Goal: Task Accomplishment & Management: Manage account settings

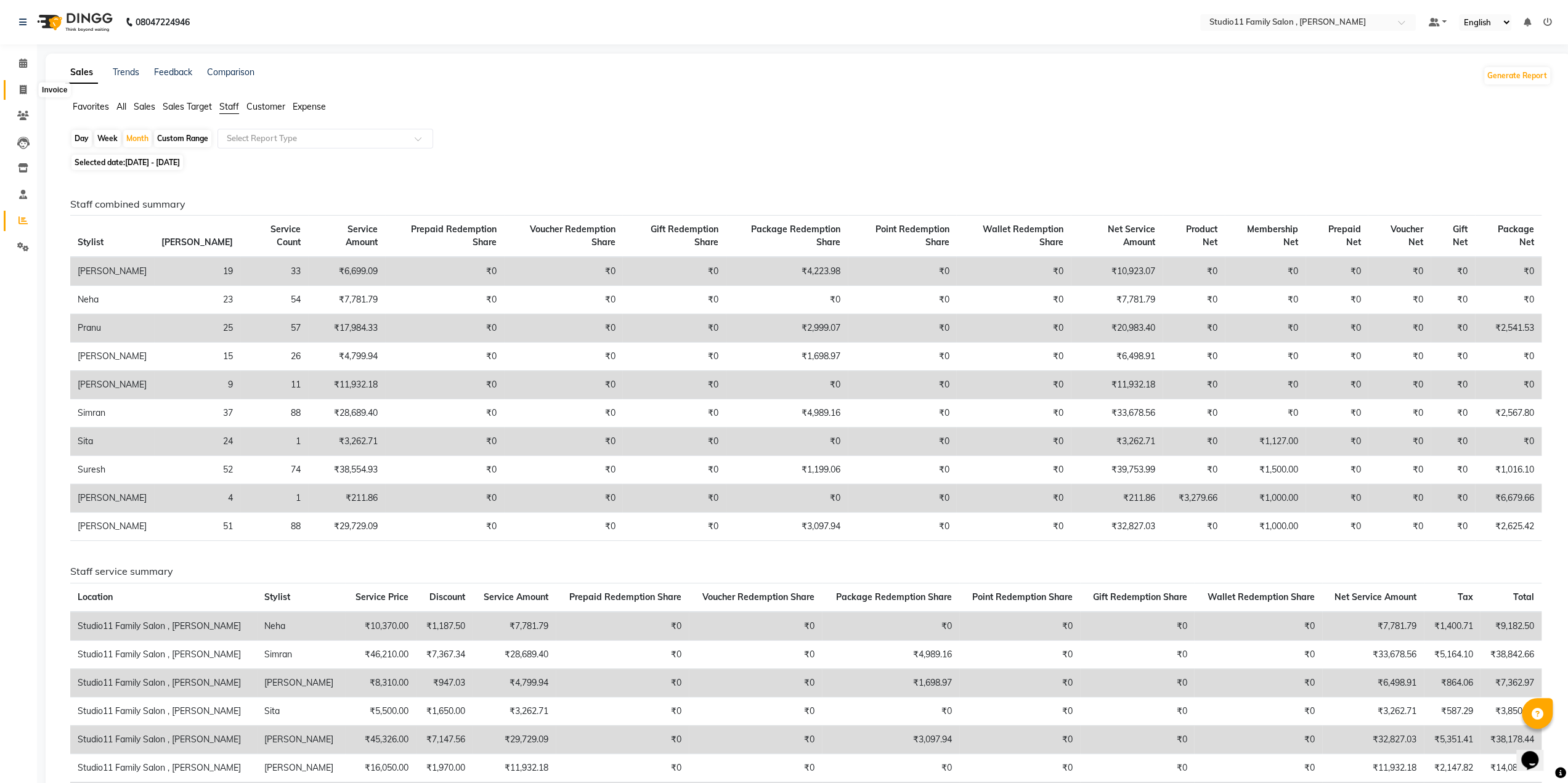
click at [22, 92] on icon at bounding box center [23, 89] width 7 height 9
select select "service"
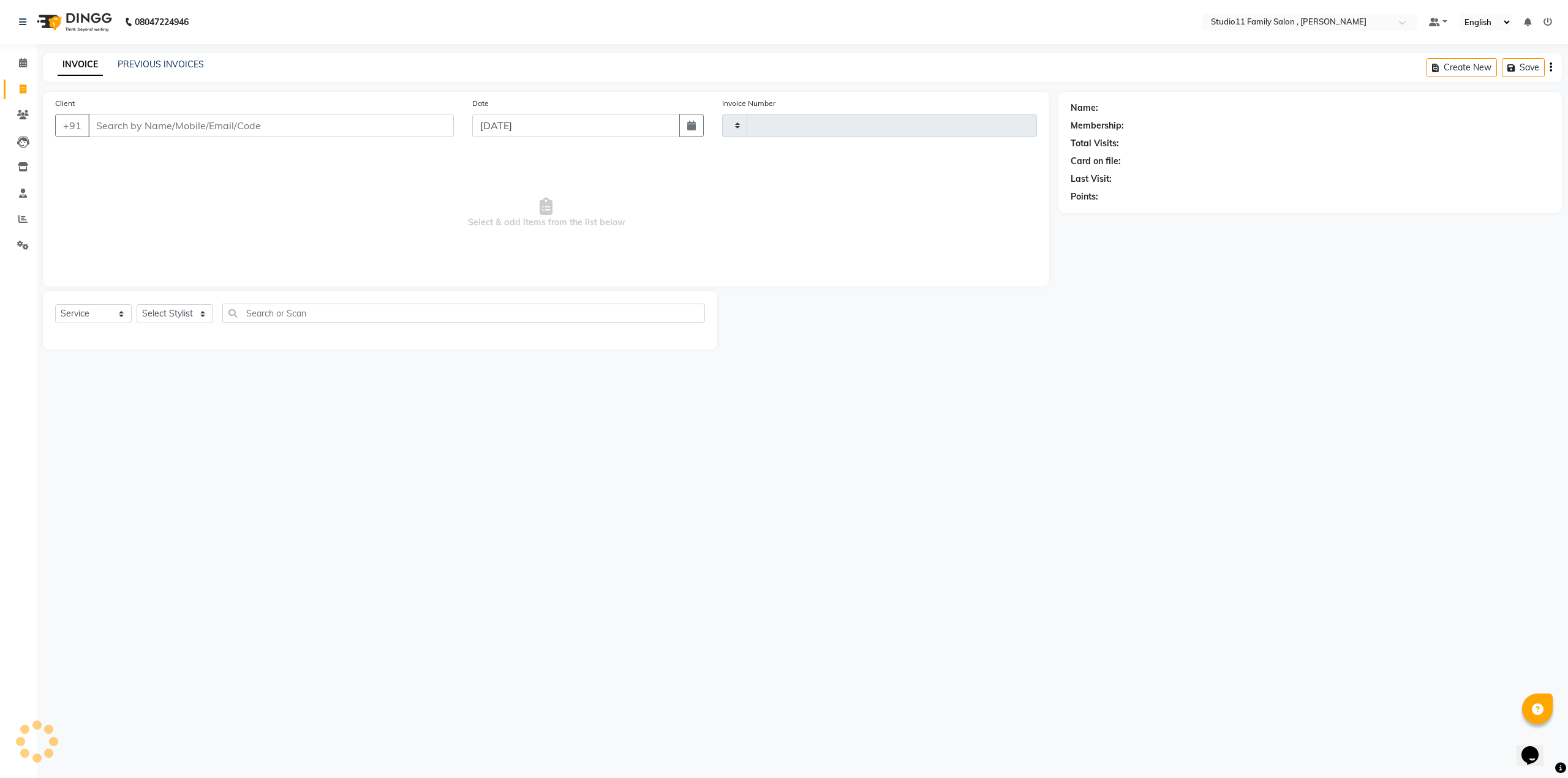
type input "1093"
select select "7303"
click at [166, 62] on link "PREVIOUS INVOICES" at bounding box center [160, 64] width 86 height 11
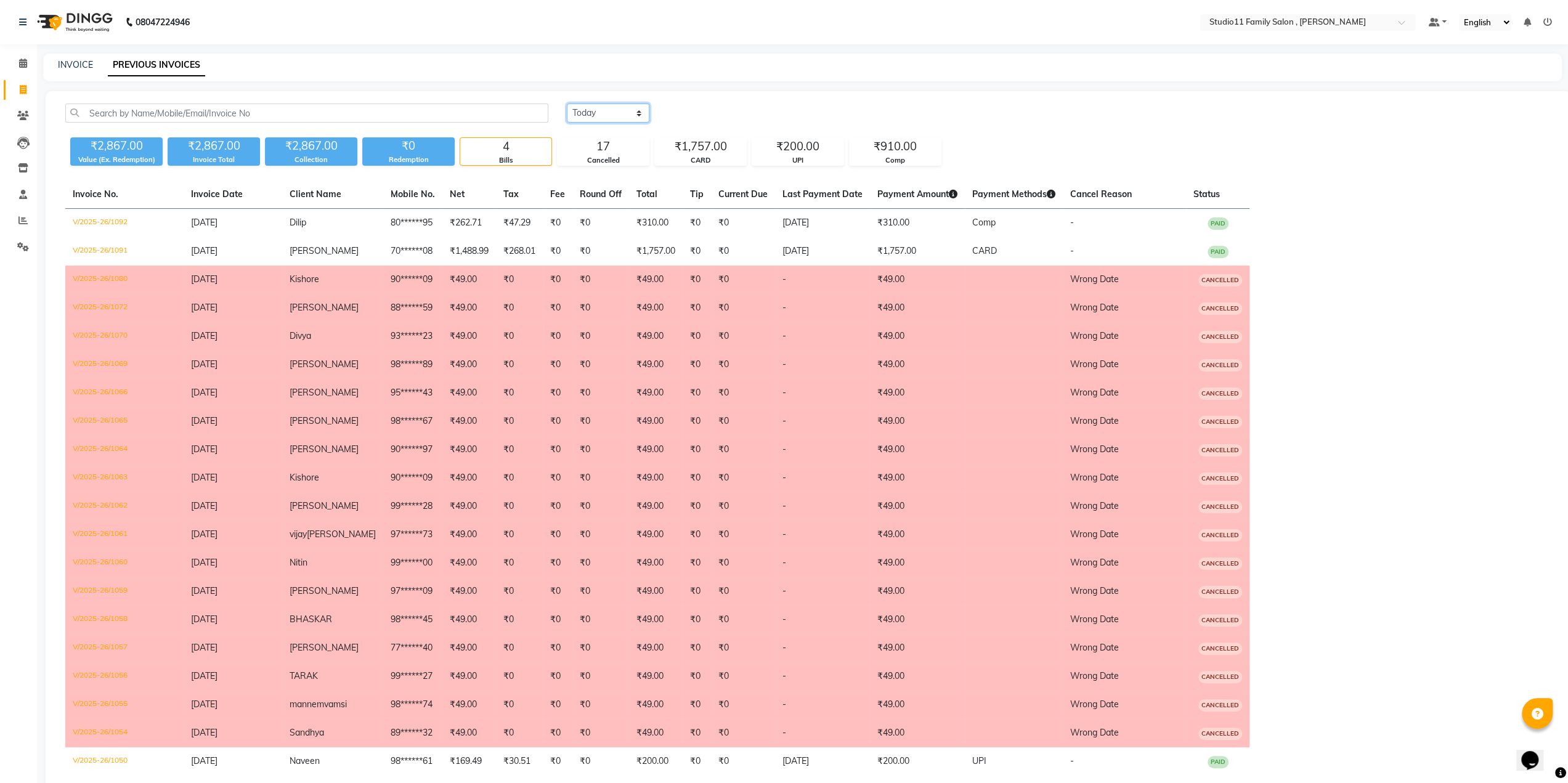
click at [607, 115] on select "[DATE] [DATE] Custom Range" at bounding box center [607, 113] width 82 height 19
select select "range"
click at [567, 104] on select "[DATE] [DATE] Custom Range" at bounding box center [607, 113] width 82 height 19
click at [716, 117] on input "[DATE]" at bounding box center [709, 113] width 86 height 17
select select "9"
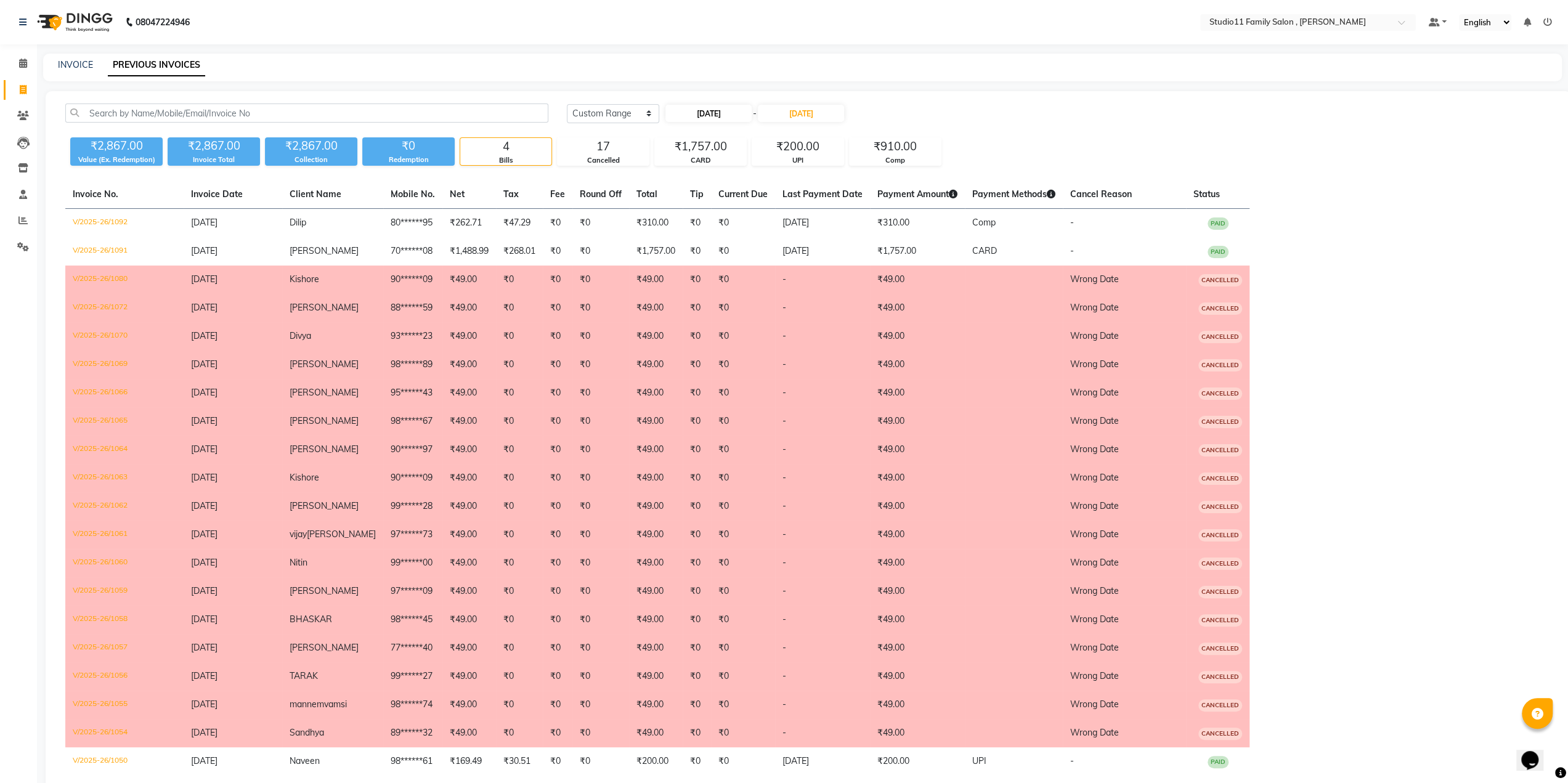
select select "2025"
click at [677, 138] on button "Previous month" at bounding box center [676, 136] width 11 height 20
select select "8"
click at [772, 254] on div "30" at bounding box center [777, 255] width 20 height 20
type input "[DATE]"
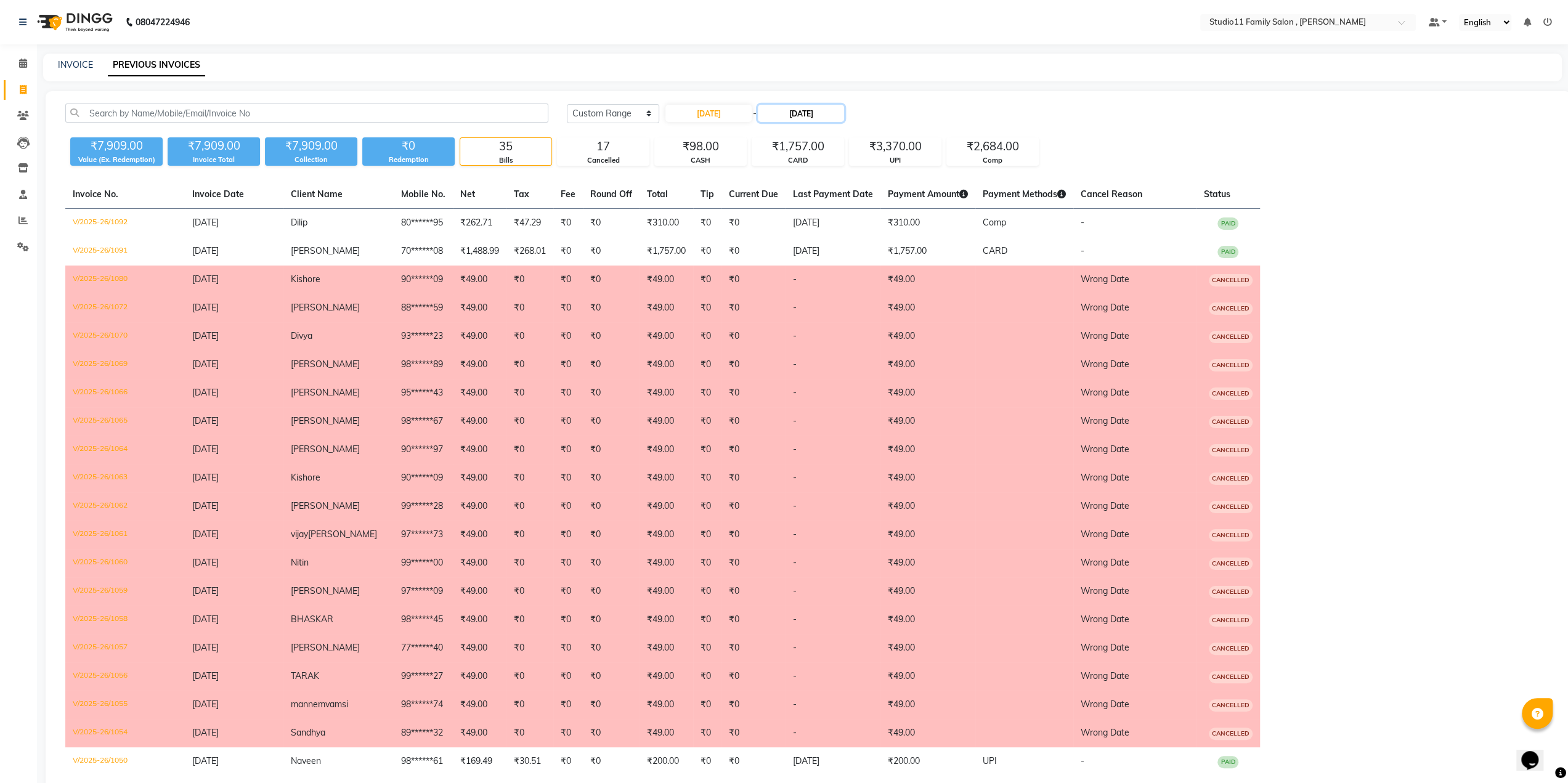
click at [806, 115] on input "[DATE]" at bounding box center [801, 113] width 86 height 17
click at [773, 137] on span "Previous month" at bounding box center [772, 136] width 5 height 5
select select "8"
click at [867, 256] on div "30" at bounding box center [873, 255] width 20 height 20
type input "[DATE]"
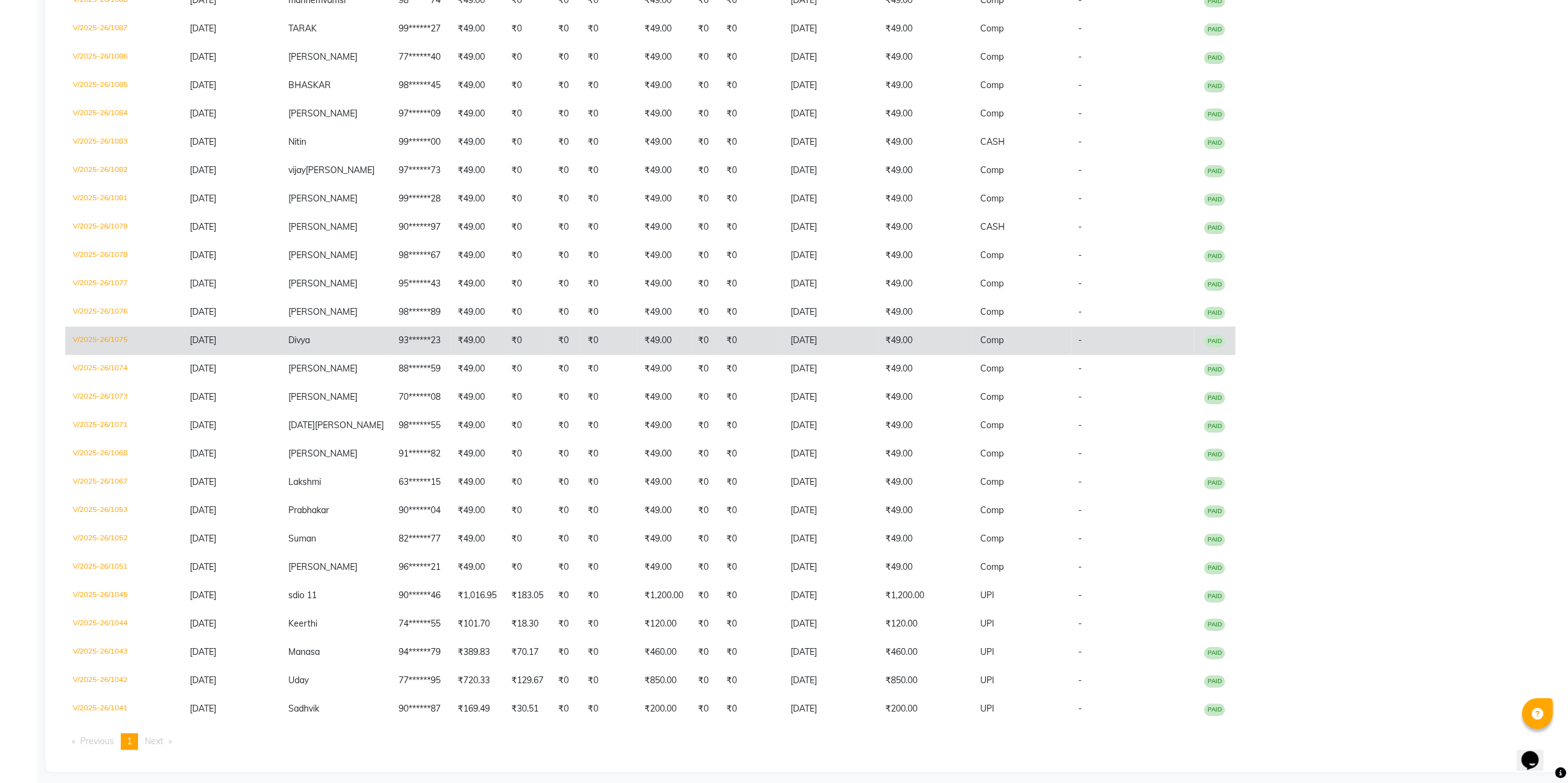
scroll to position [280, 0]
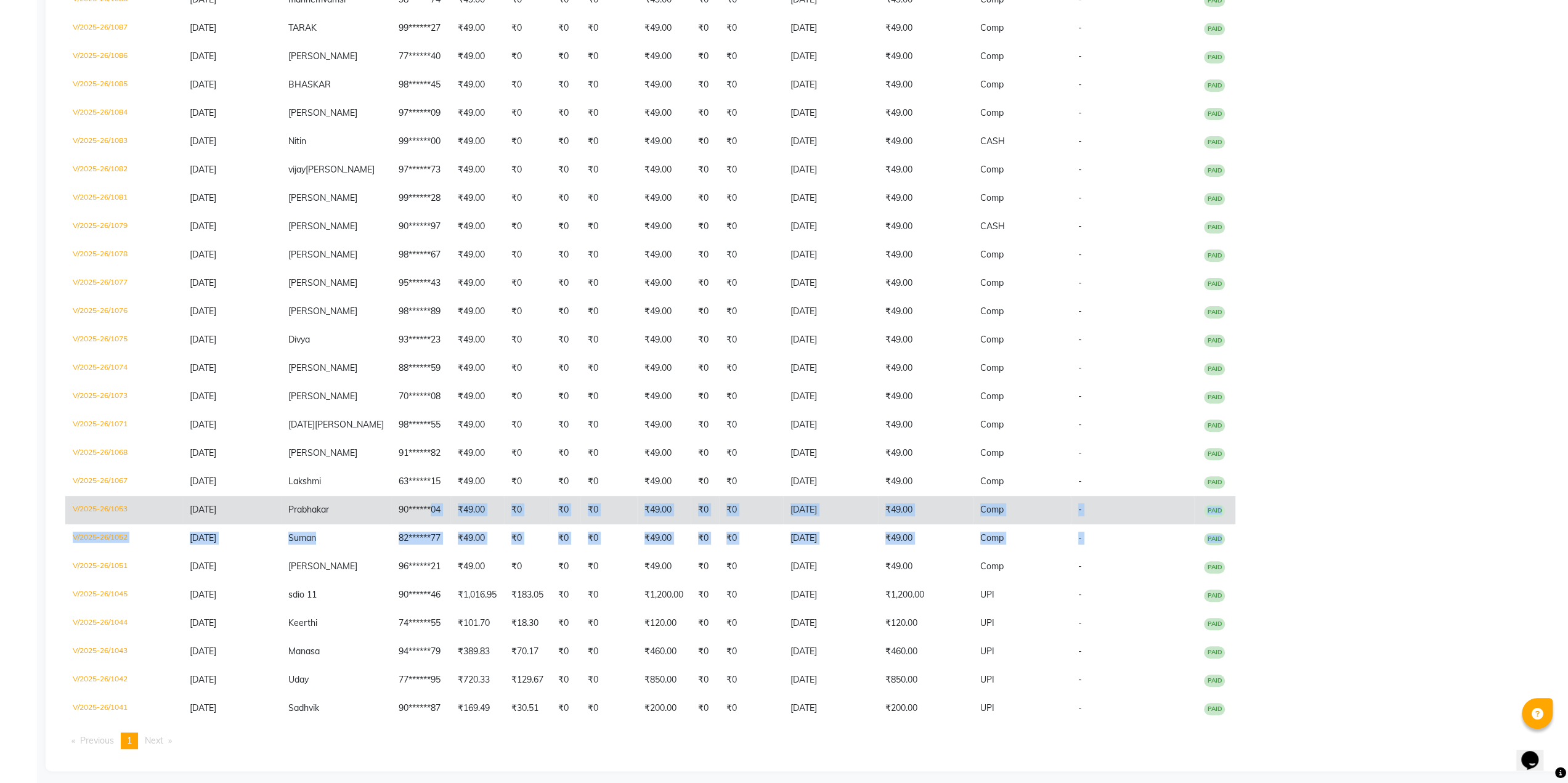
drag, startPoint x: 54, startPoint y: 569, endPoint x: 423, endPoint y: 510, distance: 373.7
click at [423, 510] on div "[DATE] [DATE] Custom Range [DATE] - [DATE] ₹3,957.00 Value (Ex. Redemption) ₹3,…" at bounding box center [808, 291] width 1526 height 960
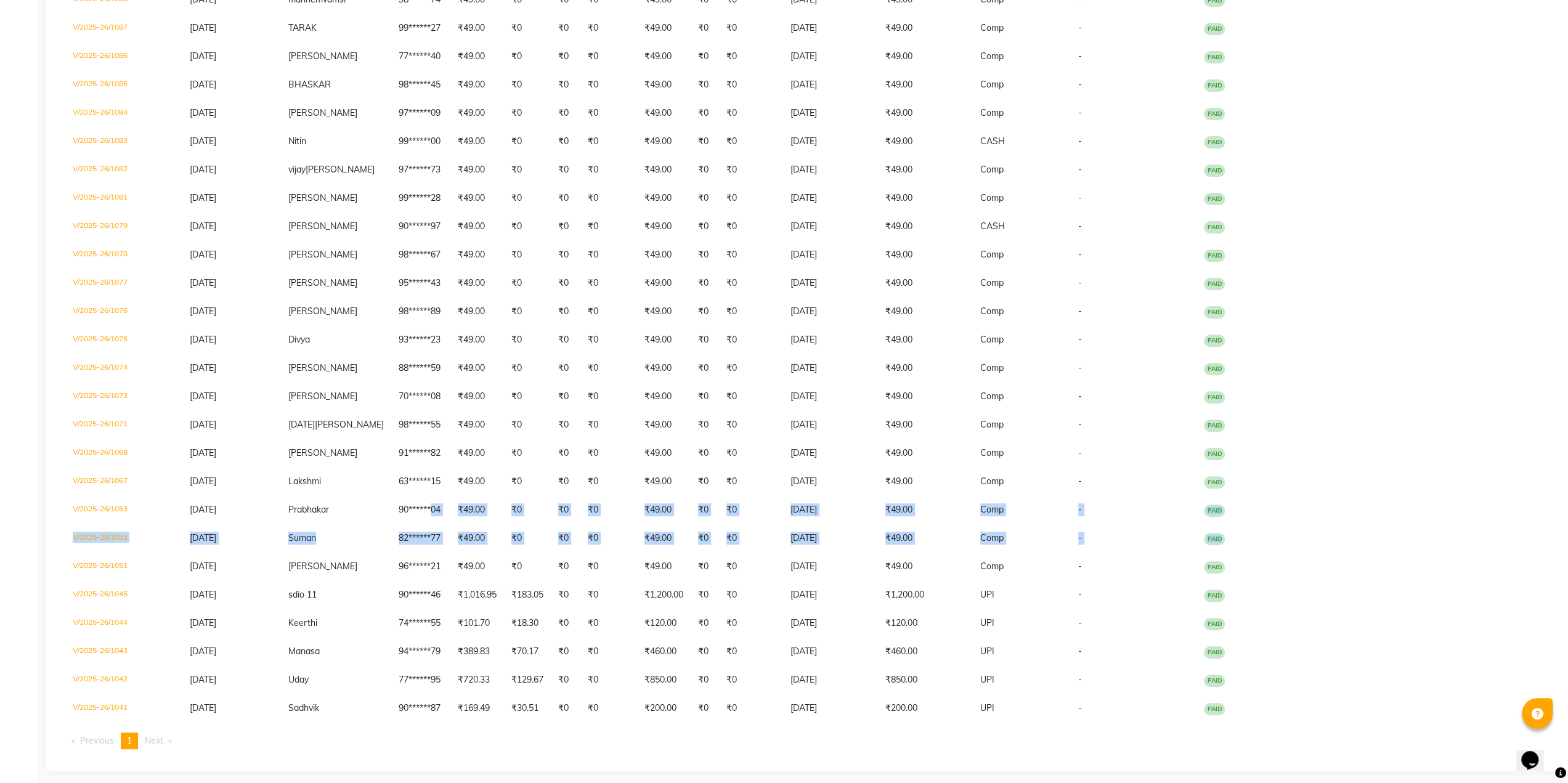
click at [51, 564] on div "[DATE] [DATE] Custom Range [DATE] - [DATE] ₹3,957.00 Value (Ex. Redemption) ₹3,…" at bounding box center [808, 291] width 1526 height 960
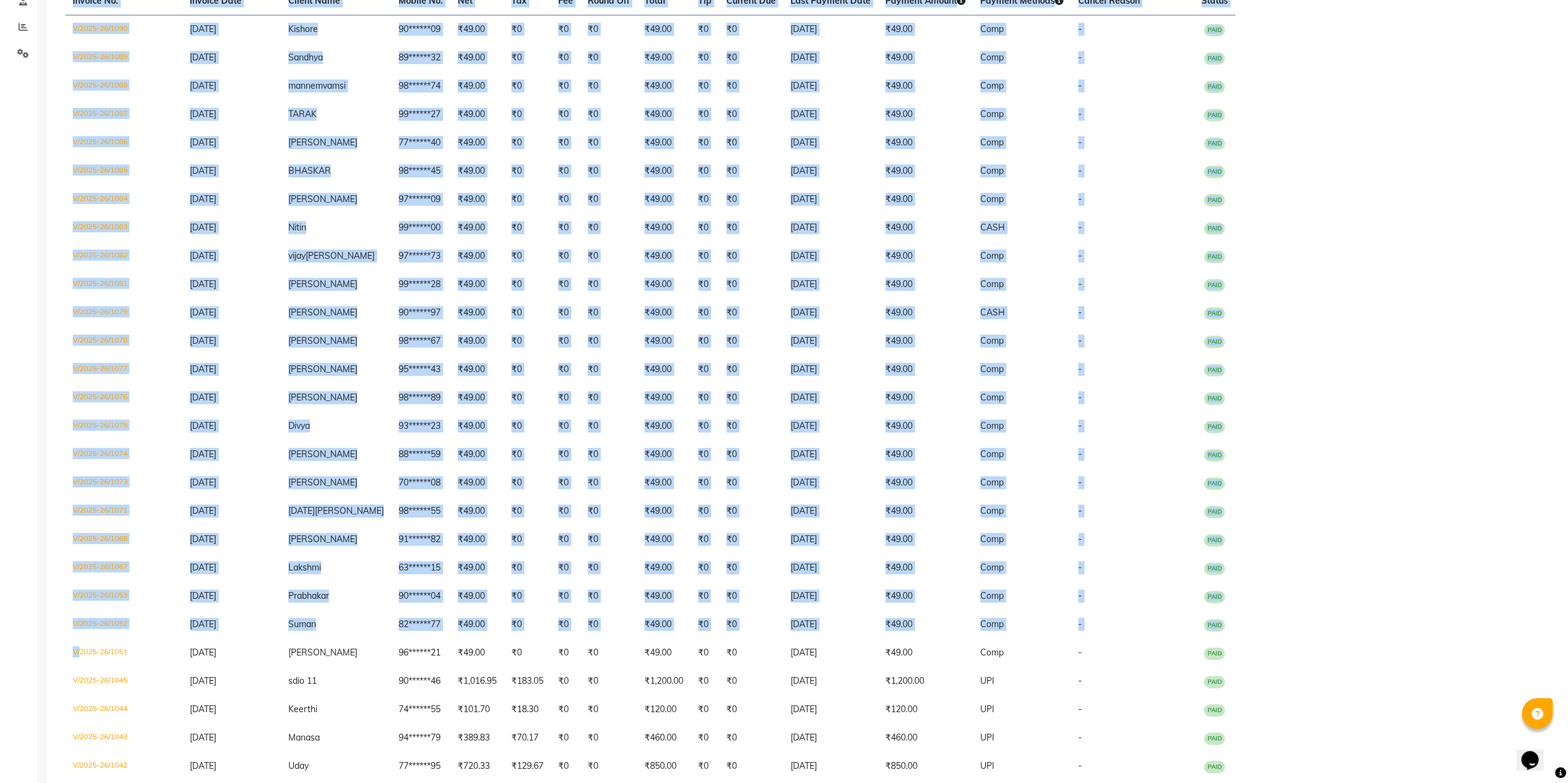
scroll to position [0, 0]
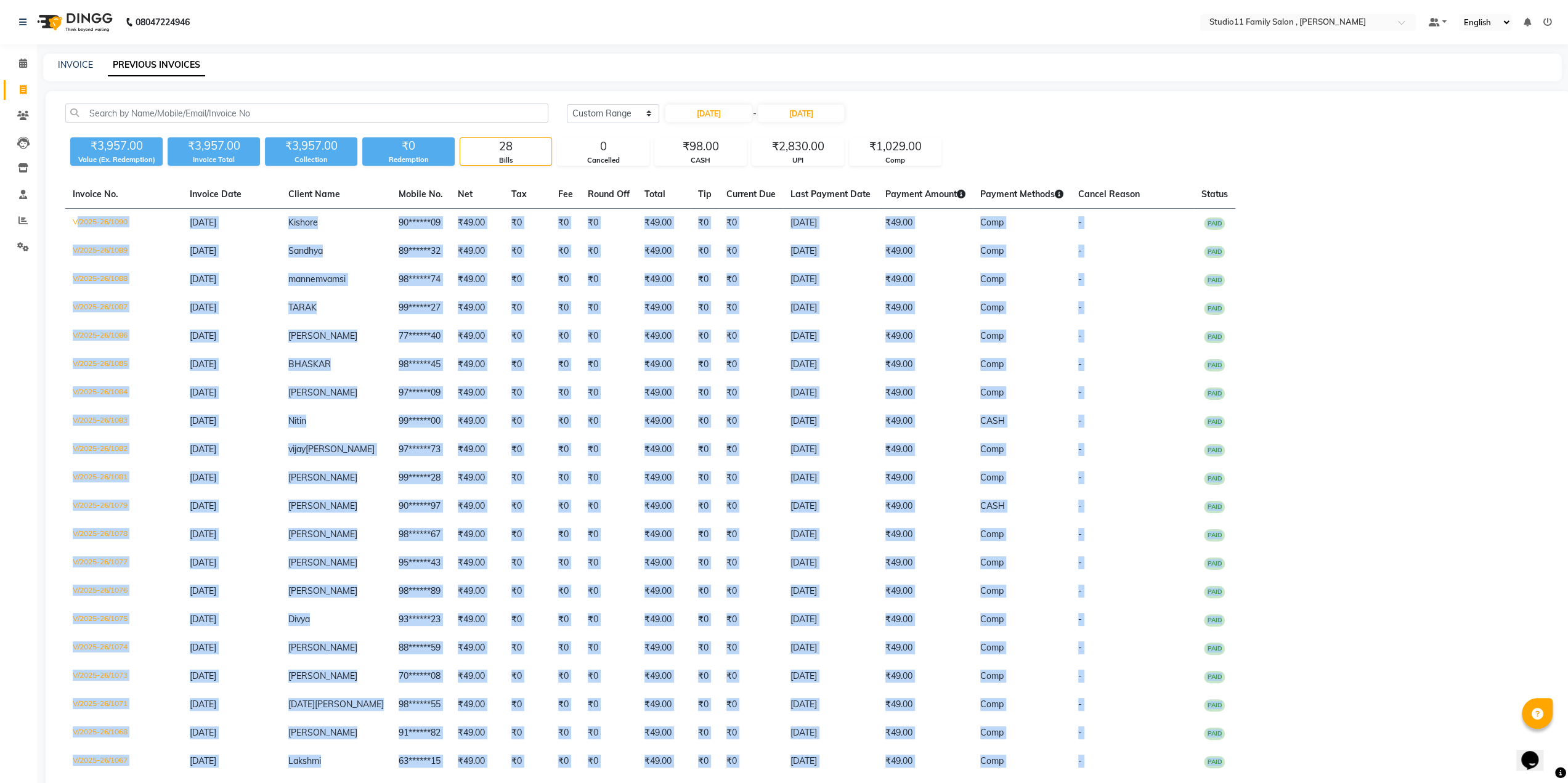
drag, startPoint x: 51, startPoint y: 564, endPoint x: 59, endPoint y: 217, distance: 347.1
click at [59, 217] on div "[DATE] [DATE] Custom Range [DATE] - [DATE] ₹3,957.00 Value (Ex. Redemption) ₹3,…" at bounding box center [808, 571] width 1526 height 960
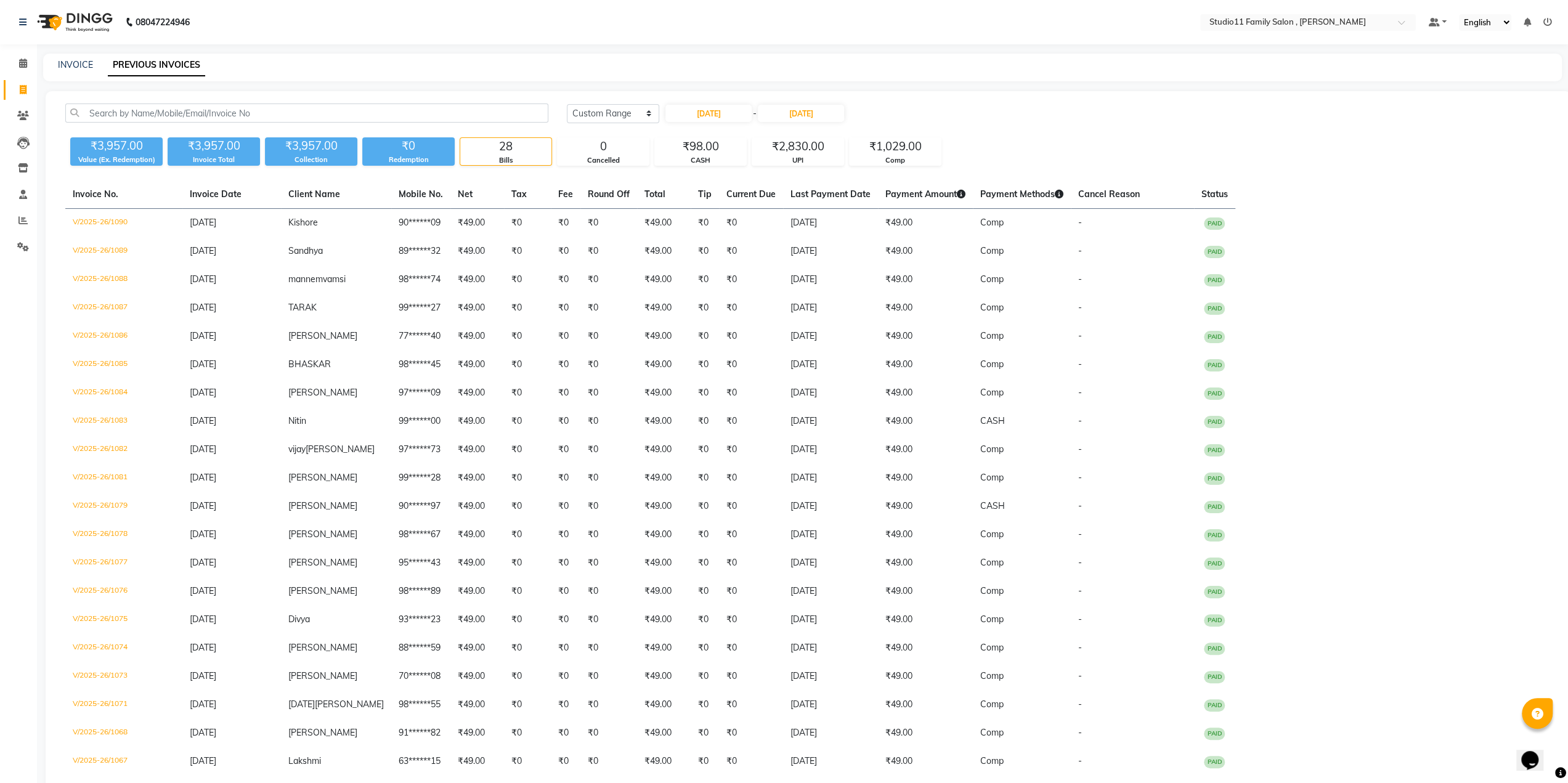
click at [1300, 126] on div "[DATE] [DATE] Custom Range [DATE] - [DATE]" at bounding box center [1059, 118] width 1003 height 29
click at [589, 111] on select "[DATE] [DATE] Custom Range" at bounding box center [613, 113] width 92 height 19
select select "[DATE]"
click at [567, 104] on select "[DATE] [DATE] Custom Range" at bounding box center [613, 113] width 92 height 19
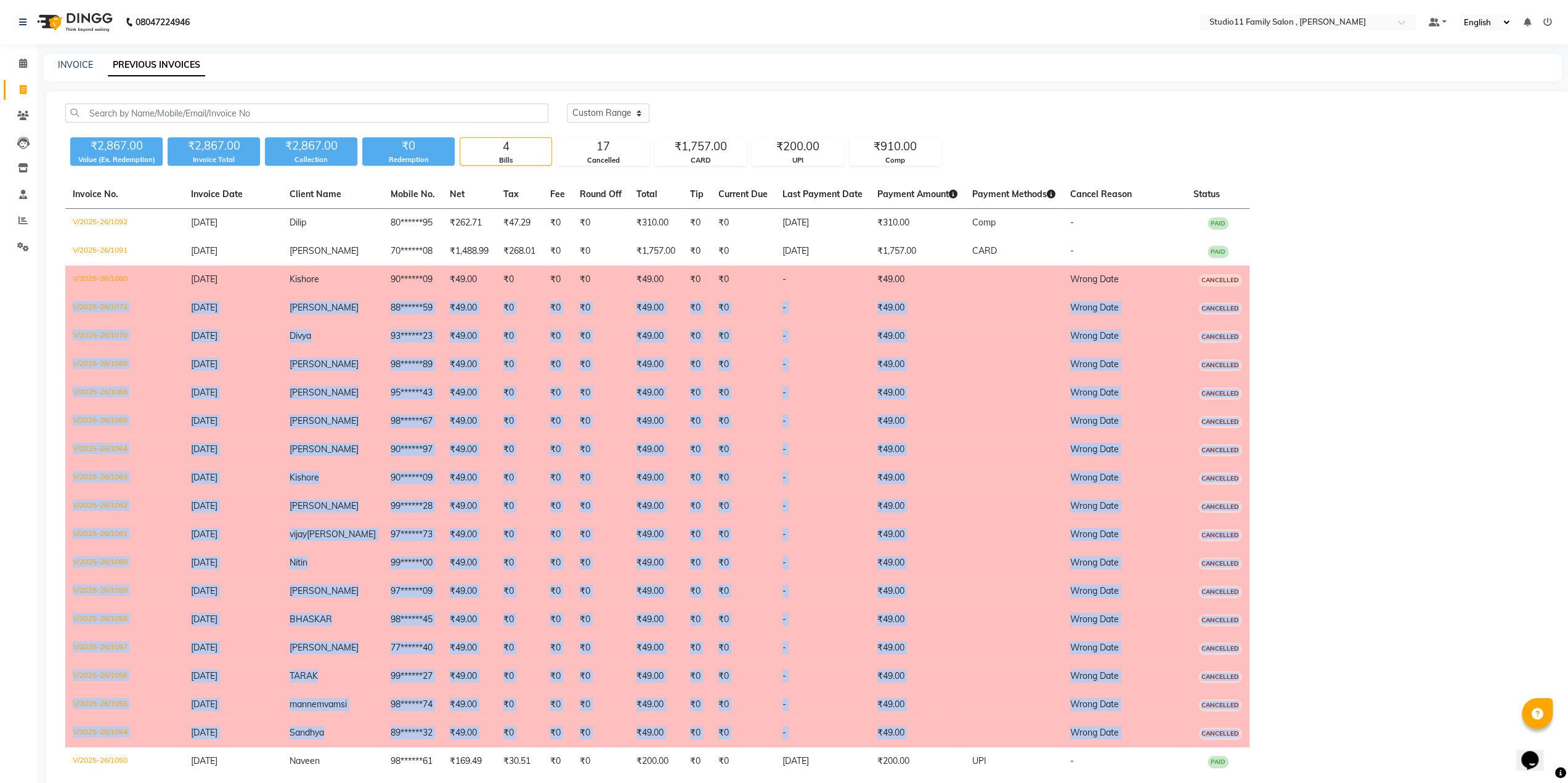
drag, startPoint x: 1322, startPoint y: 283, endPoint x: 1244, endPoint y: 727, distance: 450.8
click at [1244, 727] on table "Invoice No. Invoice Date Client Name Mobile No. Net Tax Fee Round Off Total Tip…" at bounding box center [808, 492] width 1486 height 623
click at [1362, 281] on table "Invoice No. Invoice Date Client Name Mobile No. Net Tax Fee Round Off Total Tip…" at bounding box center [808, 492] width 1486 height 623
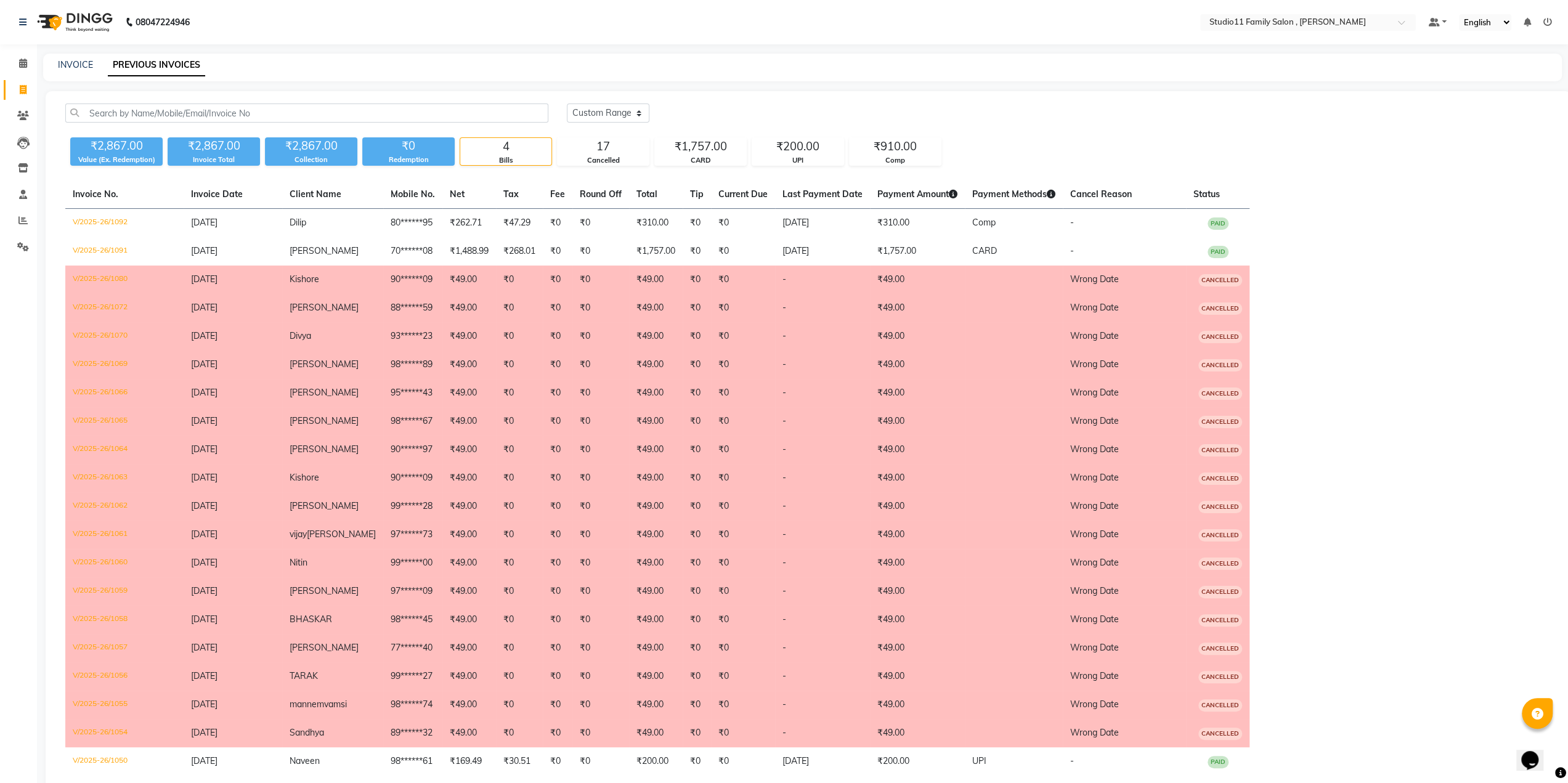
click at [1334, 193] on table "Invoice No. Invoice Date Client Name Mobile No. Net Tax Fee Round Off Total Tip…" at bounding box center [808, 492] width 1486 height 623
click at [1233, 397] on span "CANCELLED" at bounding box center [1220, 393] width 44 height 12
click at [75, 65] on link "INVOICE" at bounding box center [76, 64] width 35 height 11
select select "service"
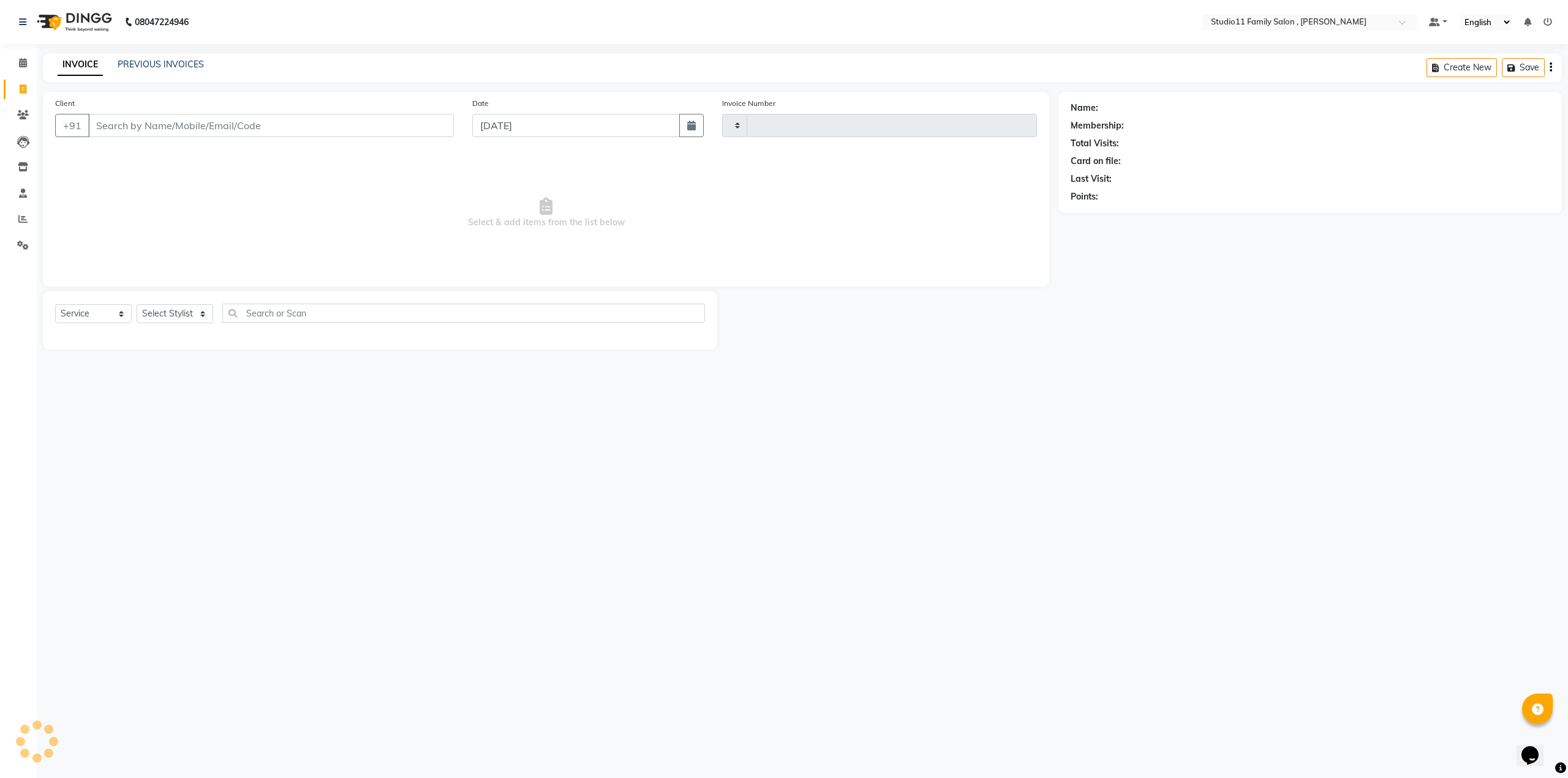
type input "1093"
select select "7303"
click at [156, 118] on input "Client" at bounding box center [271, 126] width 365 height 23
click at [131, 159] on span "[PERSON_NAME]" at bounding box center [141, 153] width 79 height 12
type input "86******55"
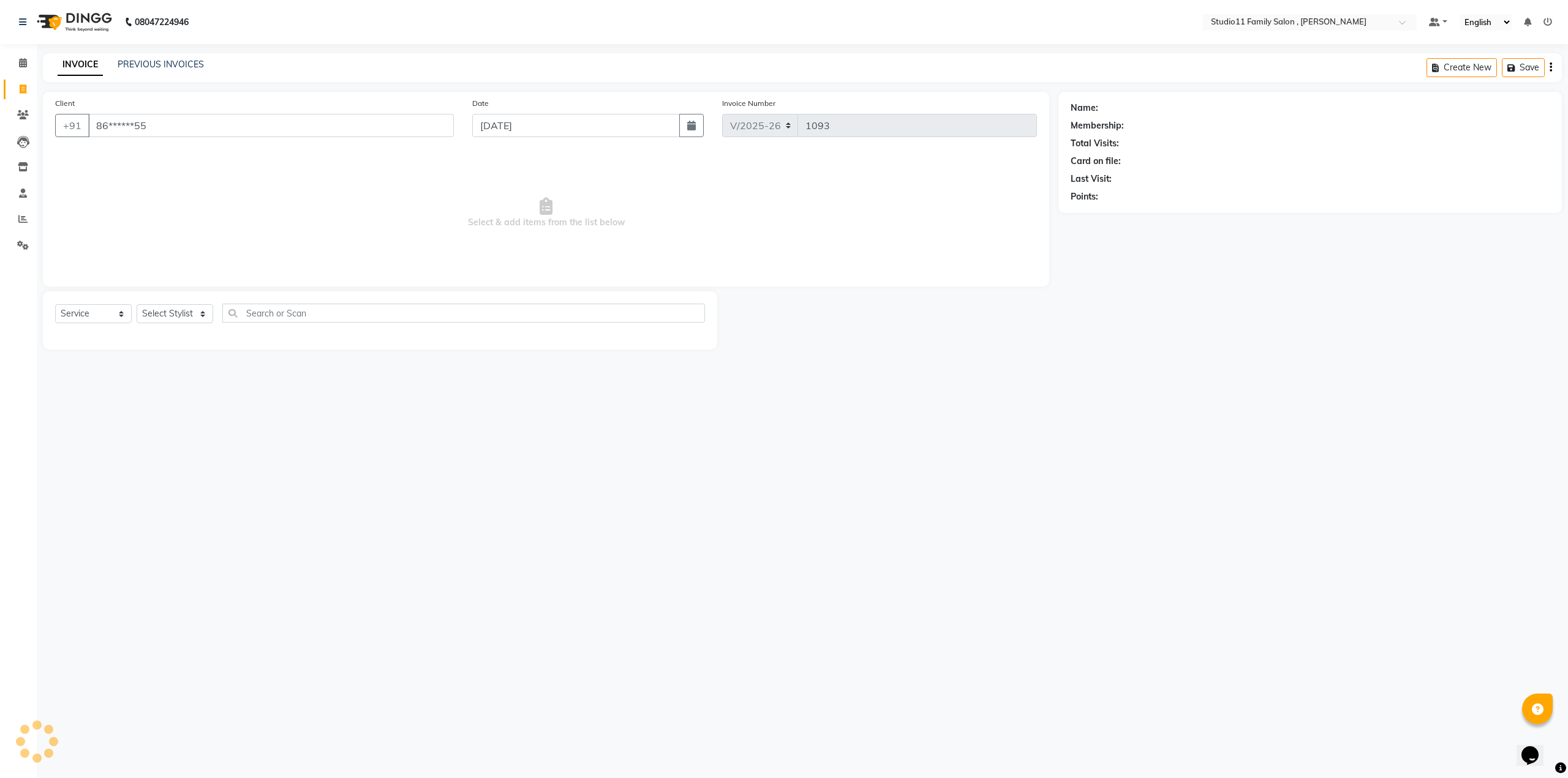
select select "2: Object"
click at [176, 312] on select "Select Stylist [PERSON_NAME] Neha [PERSON_NAME] Preet [PERSON_NAME] [PERSON_NAM…" at bounding box center [175, 313] width 77 height 19
select select "62941"
click at [137, 304] on select "Select Stylist [PERSON_NAME] Neha [PERSON_NAME] Preet [PERSON_NAME] [PERSON_NAM…" at bounding box center [175, 313] width 77 height 19
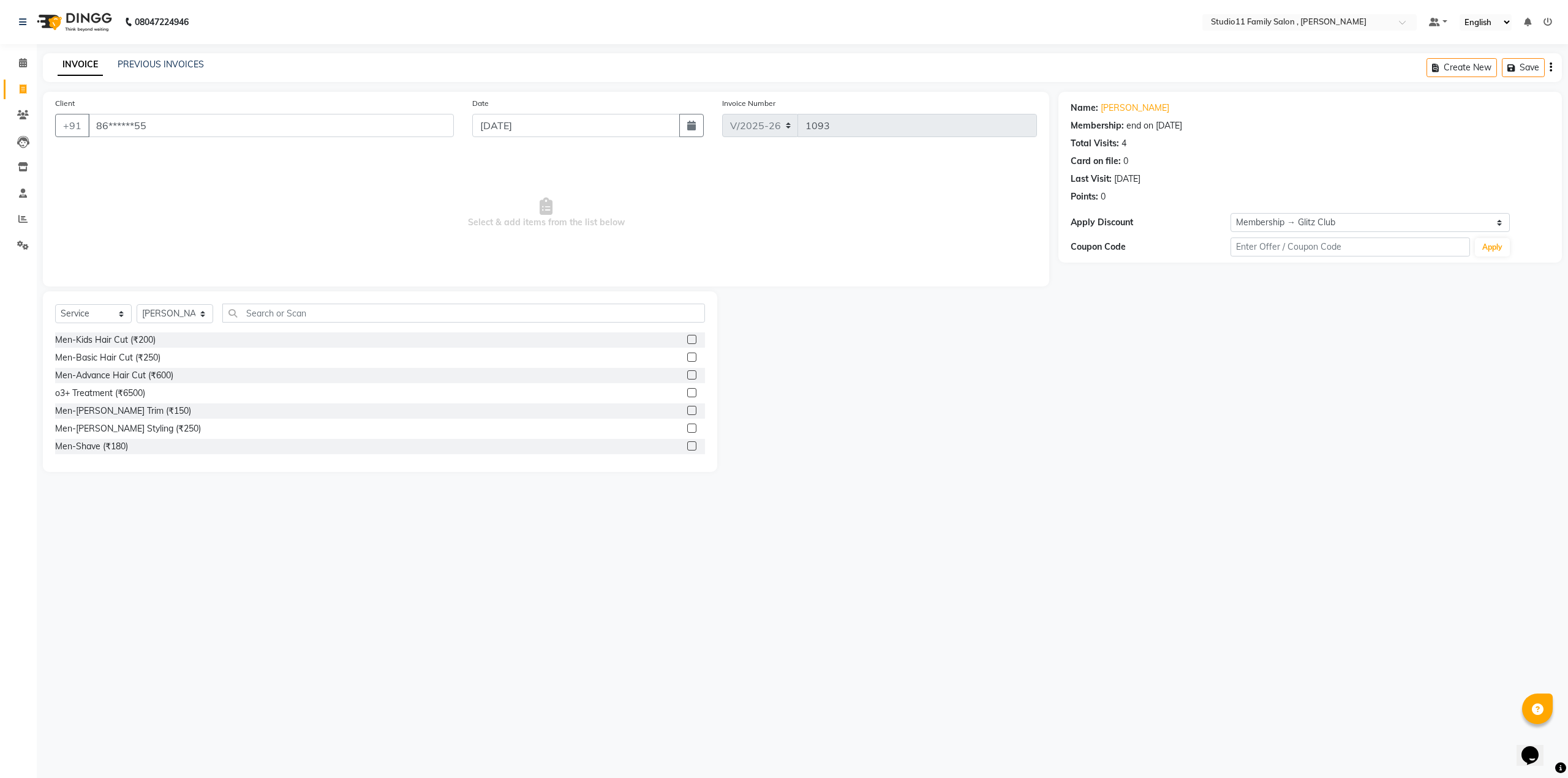
click at [687, 357] on label at bounding box center [692, 357] width 9 height 9
click at [687, 357] on input "checkbox" at bounding box center [691, 358] width 8 height 8
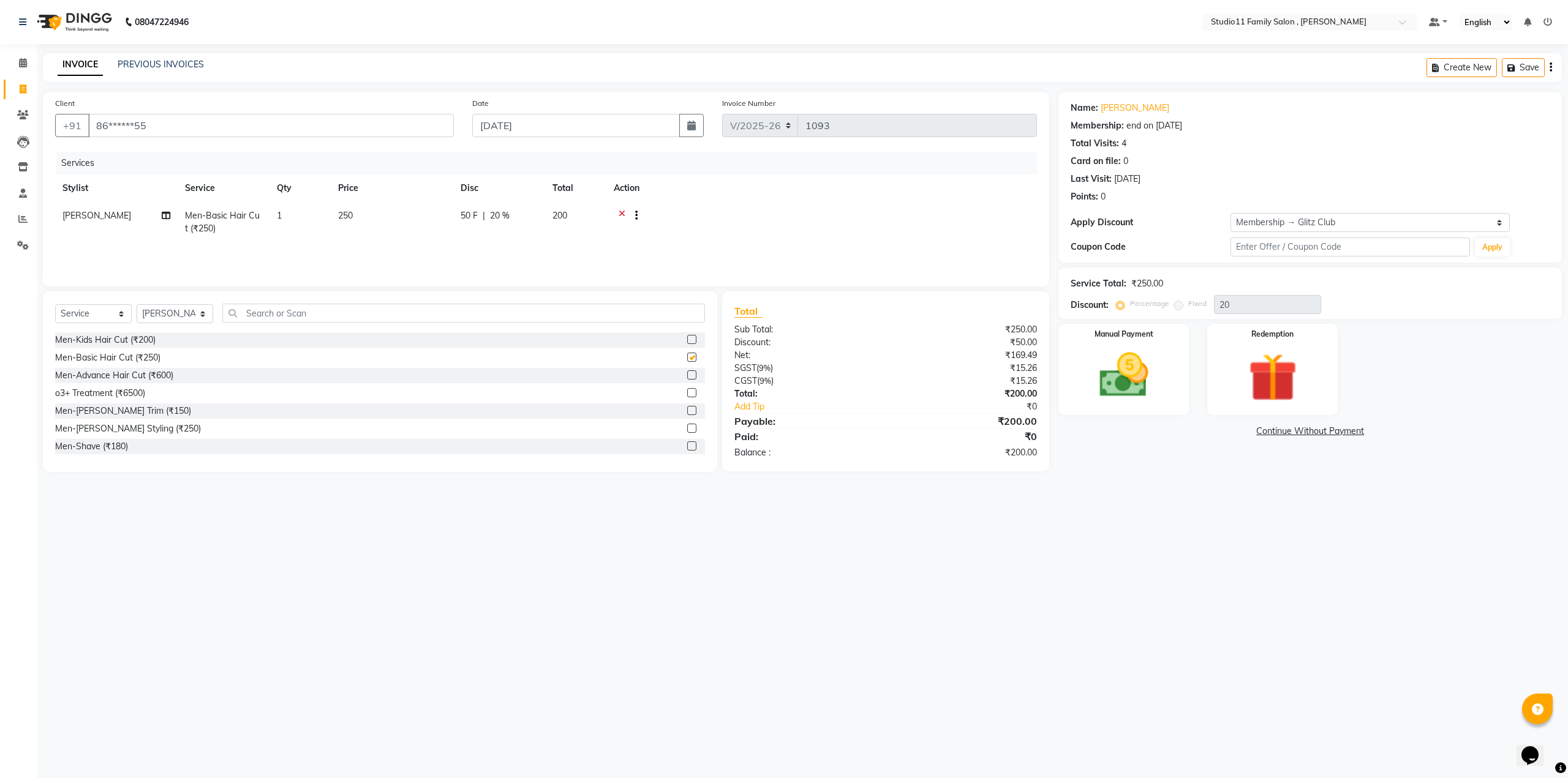
checkbox input "false"
click at [687, 410] on label at bounding box center [692, 410] width 9 height 9
click at [687, 410] on input "checkbox" at bounding box center [691, 411] width 8 height 8
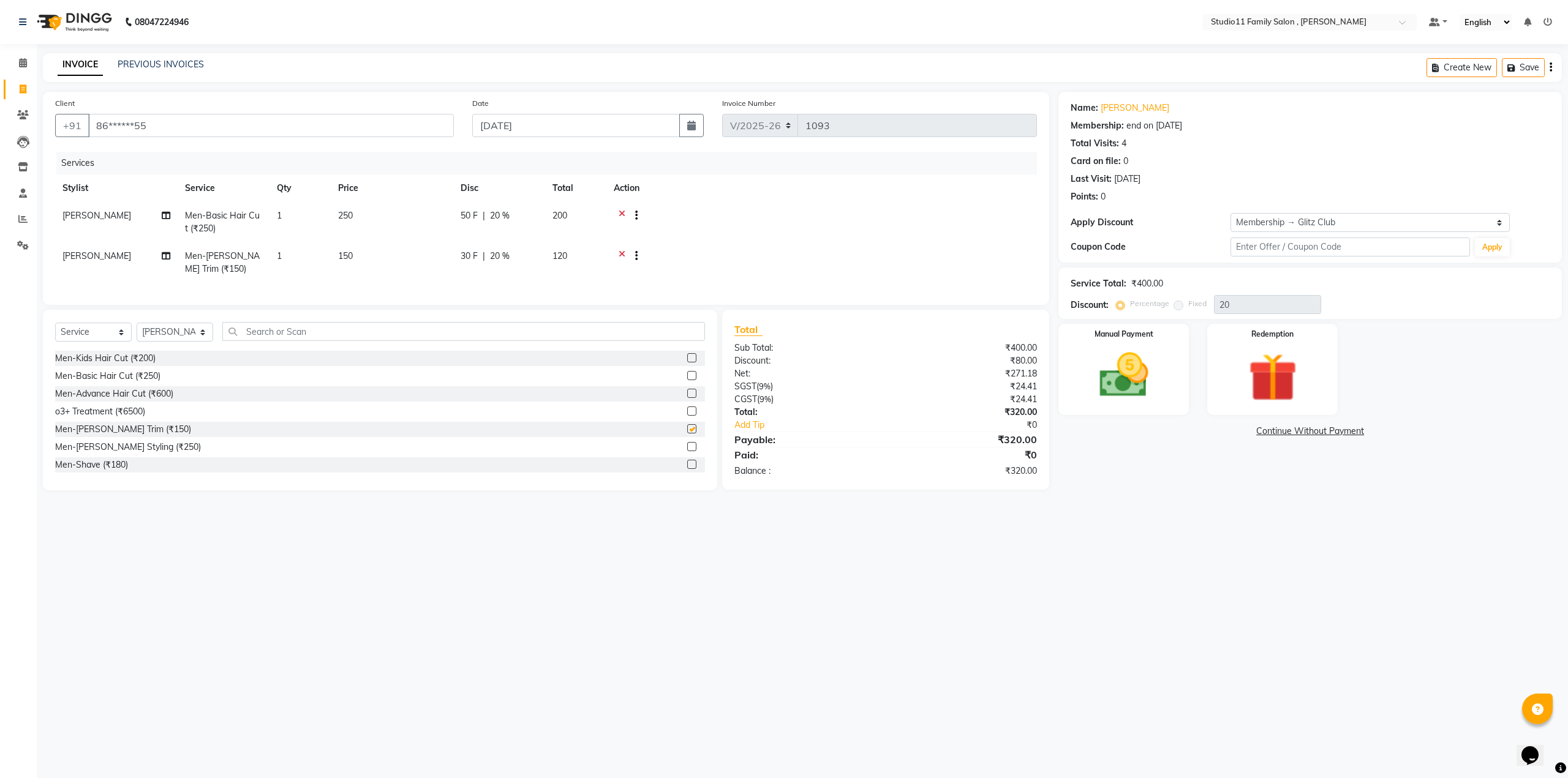
checkbox input "false"
click at [808, 640] on div "08047224946 Select Location × Studio11 Family Salon , Aditya Nagar Default Pane…" at bounding box center [784, 389] width 1568 height 778
click at [1137, 384] on img at bounding box center [1124, 376] width 83 height 59
click at [1248, 431] on span "Comp" at bounding box center [1247, 431] width 26 height 14
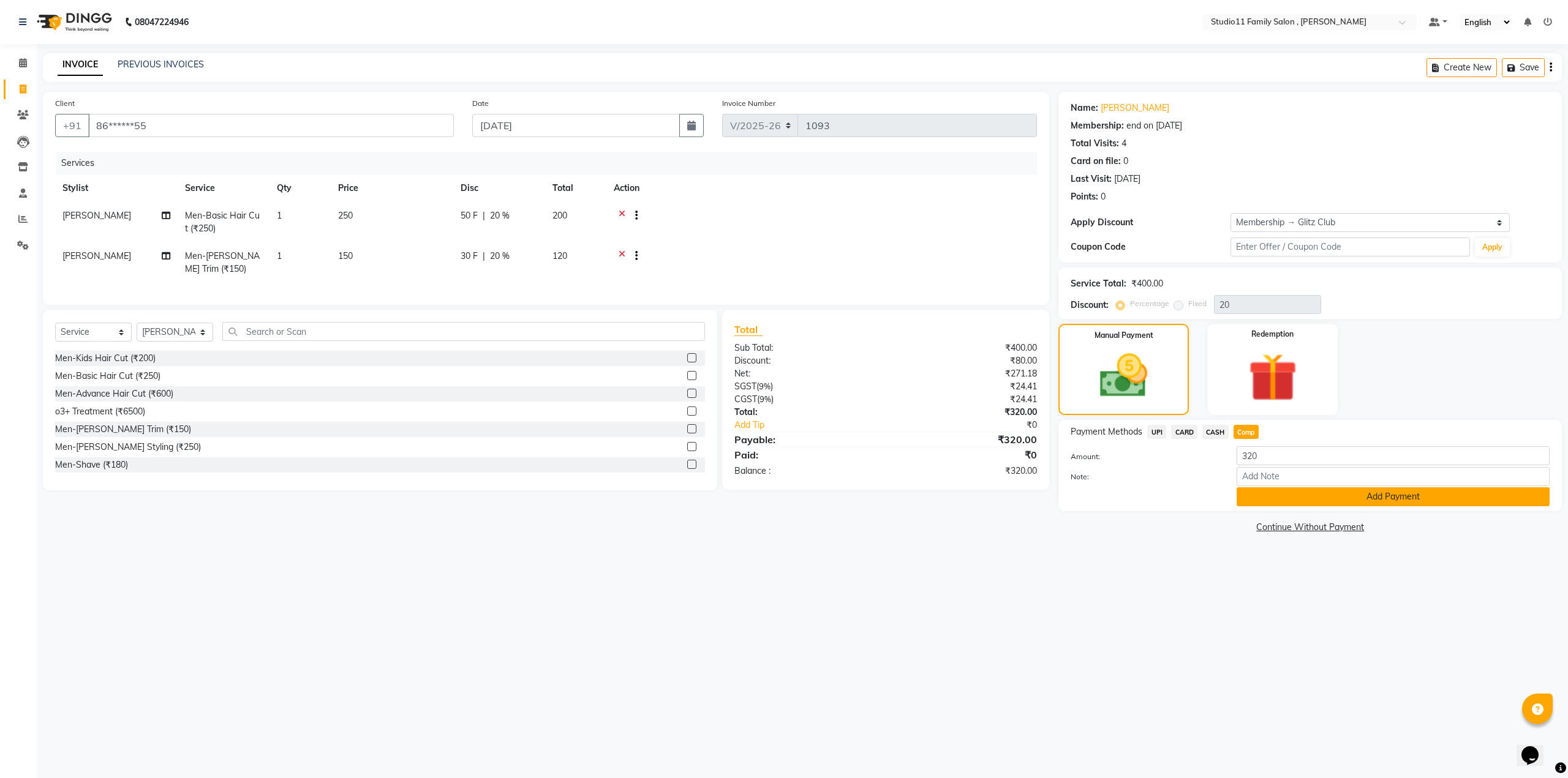
click at [1293, 501] on button "Add Payment" at bounding box center [1394, 496] width 313 height 19
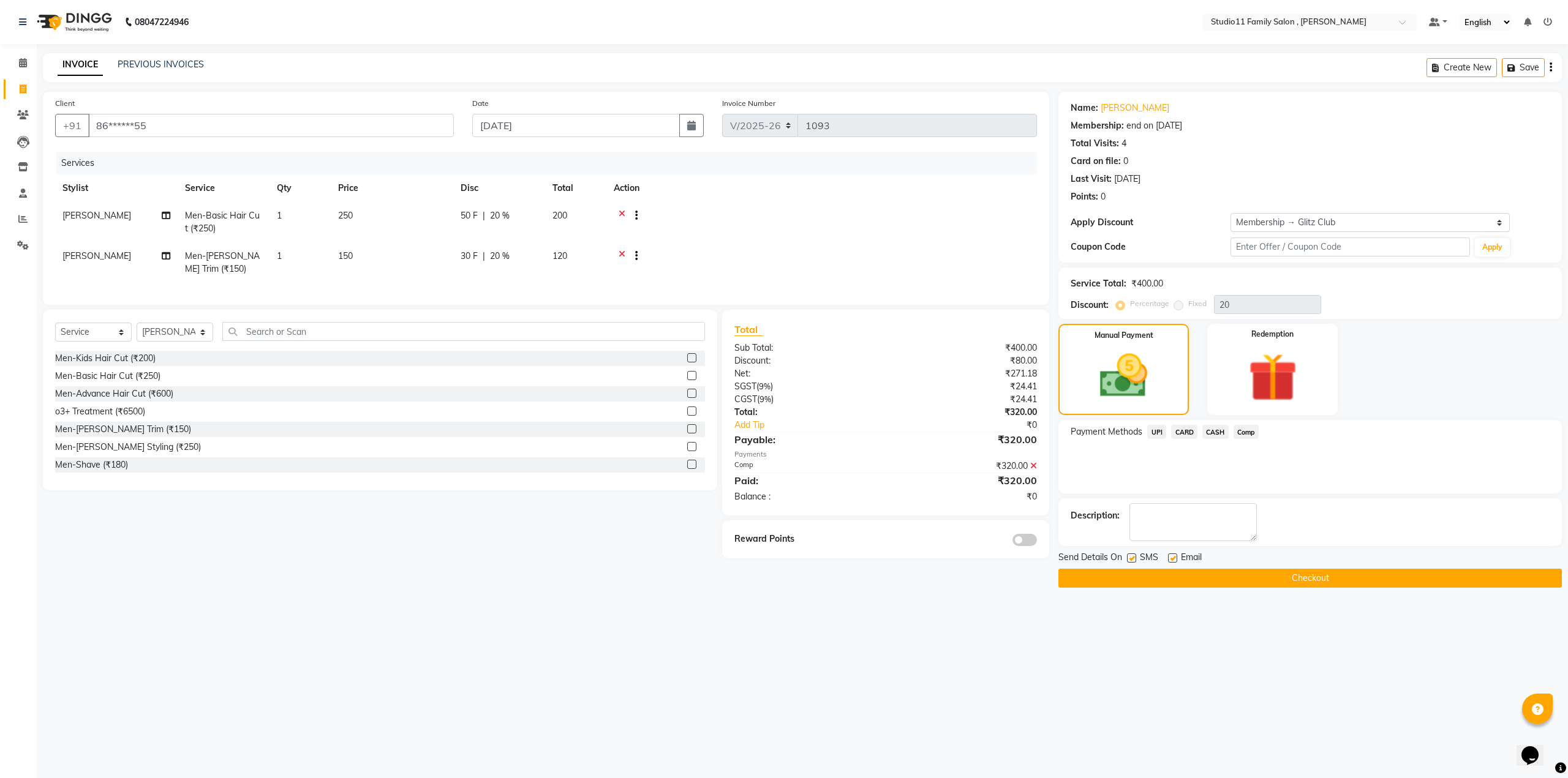
click at [1305, 576] on button "Checkout" at bounding box center [1311, 578] width 504 height 19
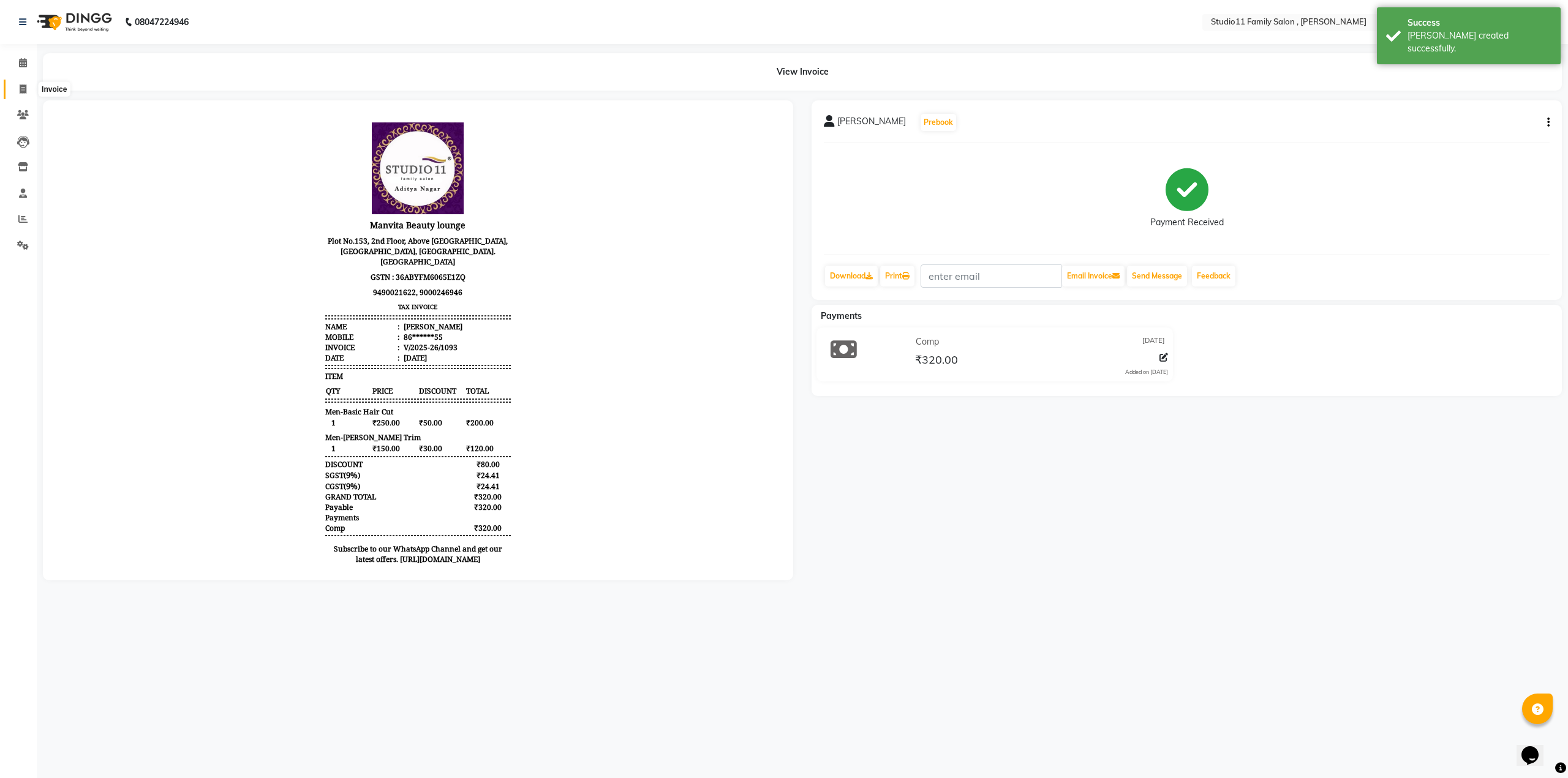
click at [25, 92] on icon at bounding box center [23, 89] width 7 height 9
select select "service"
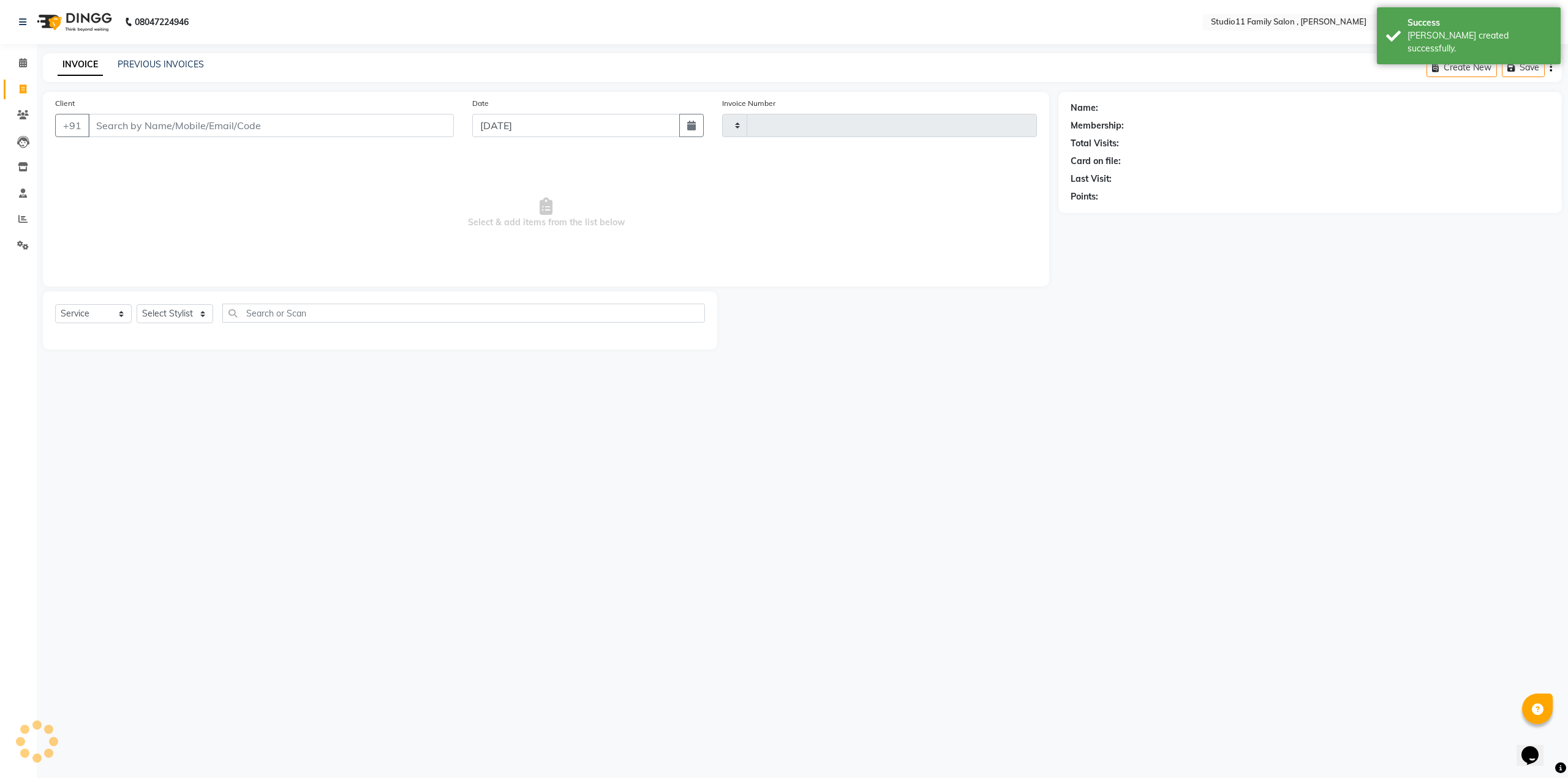
type input "1094"
select select "7303"
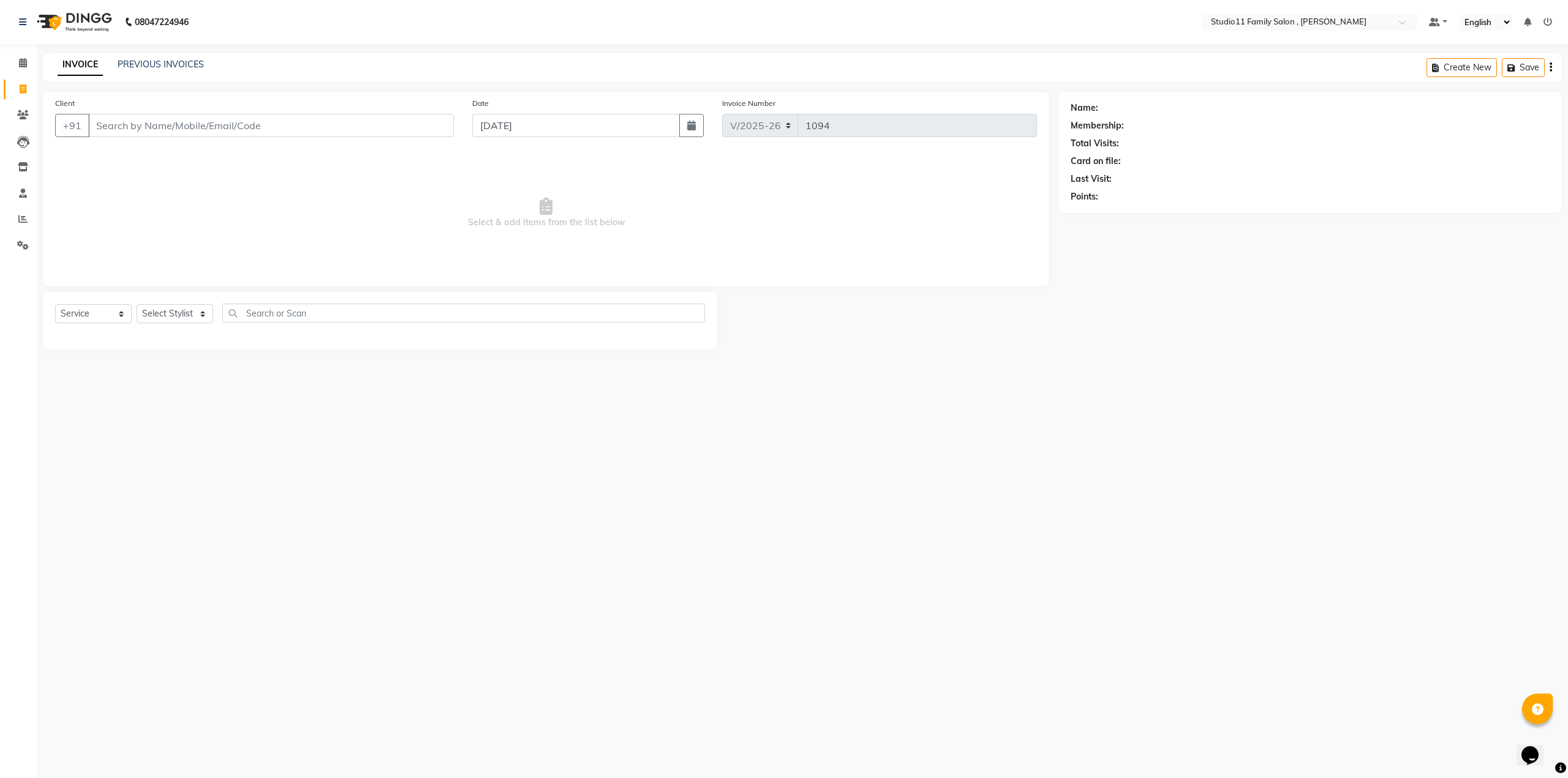
click at [284, 219] on span "Select & add items from the list below" at bounding box center [546, 213] width 982 height 123
click at [298, 203] on span "Select & add items from the list below" at bounding box center [546, 213] width 982 height 123
click at [213, 118] on input "Client" at bounding box center [271, 126] width 365 height 23
click at [183, 157] on ngb-highlight "90******97" at bounding box center [208, 153] width 50 height 12
type input "90******97"
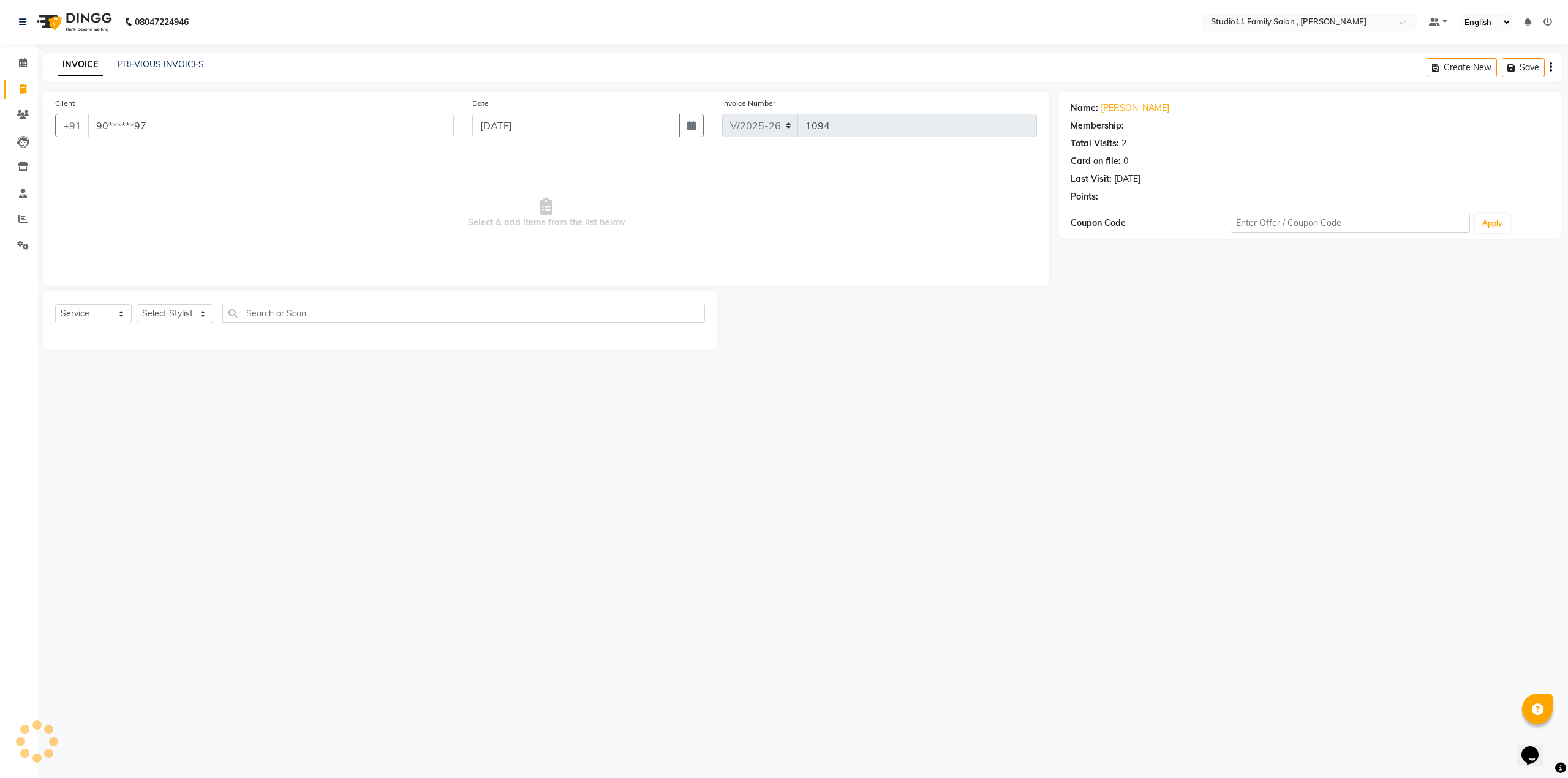
select select "1: Object"
click at [179, 313] on select "Select Stylist [PERSON_NAME] Neha [PERSON_NAME] Preet [PERSON_NAME] [PERSON_NAM…" at bounding box center [175, 313] width 77 height 19
select select "62940"
click at [137, 304] on select "Select Stylist [PERSON_NAME] Neha [PERSON_NAME] Preet [PERSON_NAME] [PERSON_NAM…" at bounding box center [175, 313] width 77 height 19
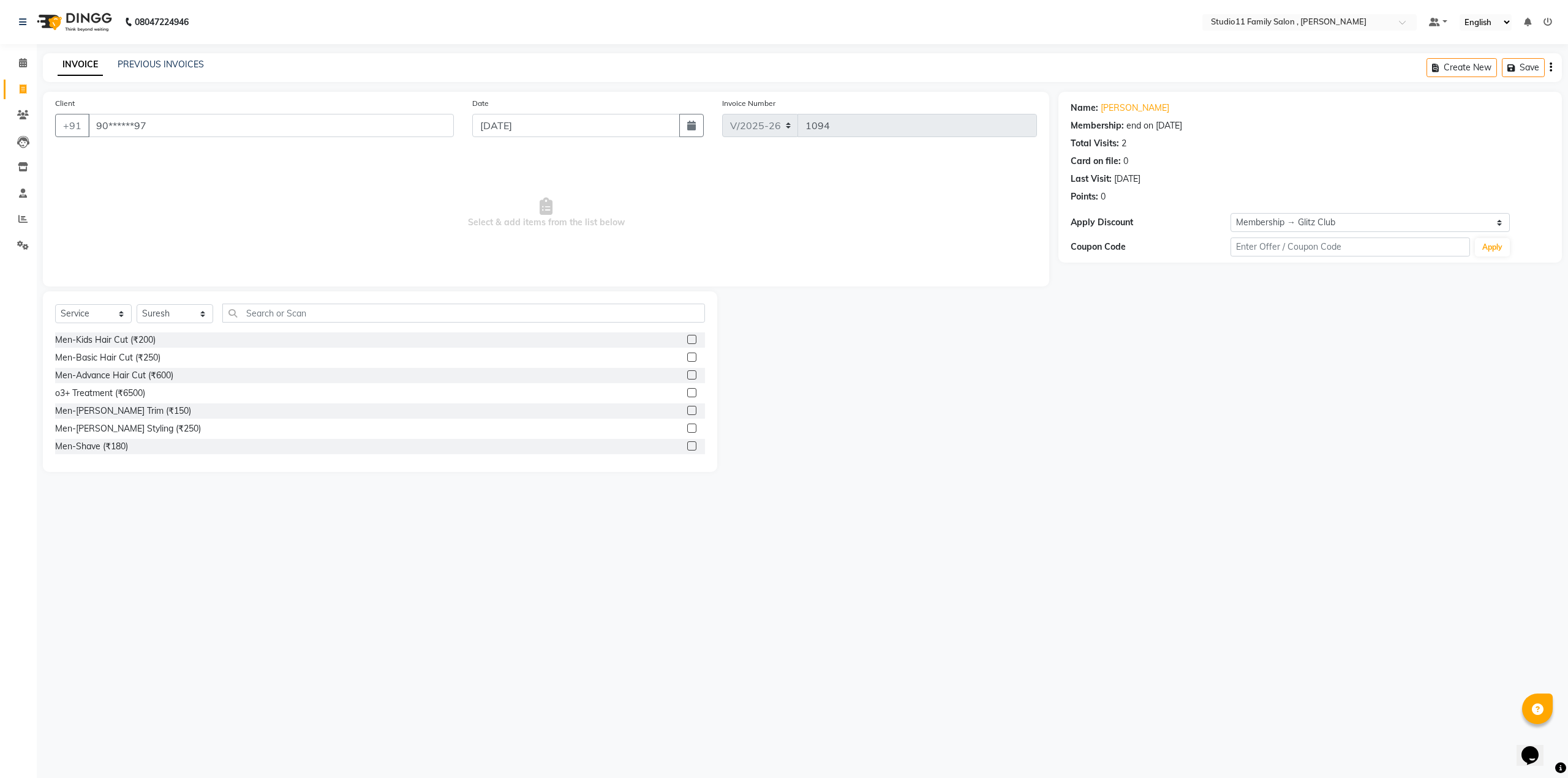
click at [687, 357] on label at bounding box center [692, 357] width 9 height 9
click at [687, 357] on input "checkbox" at bounding box center [691, 358] width 8 height 8
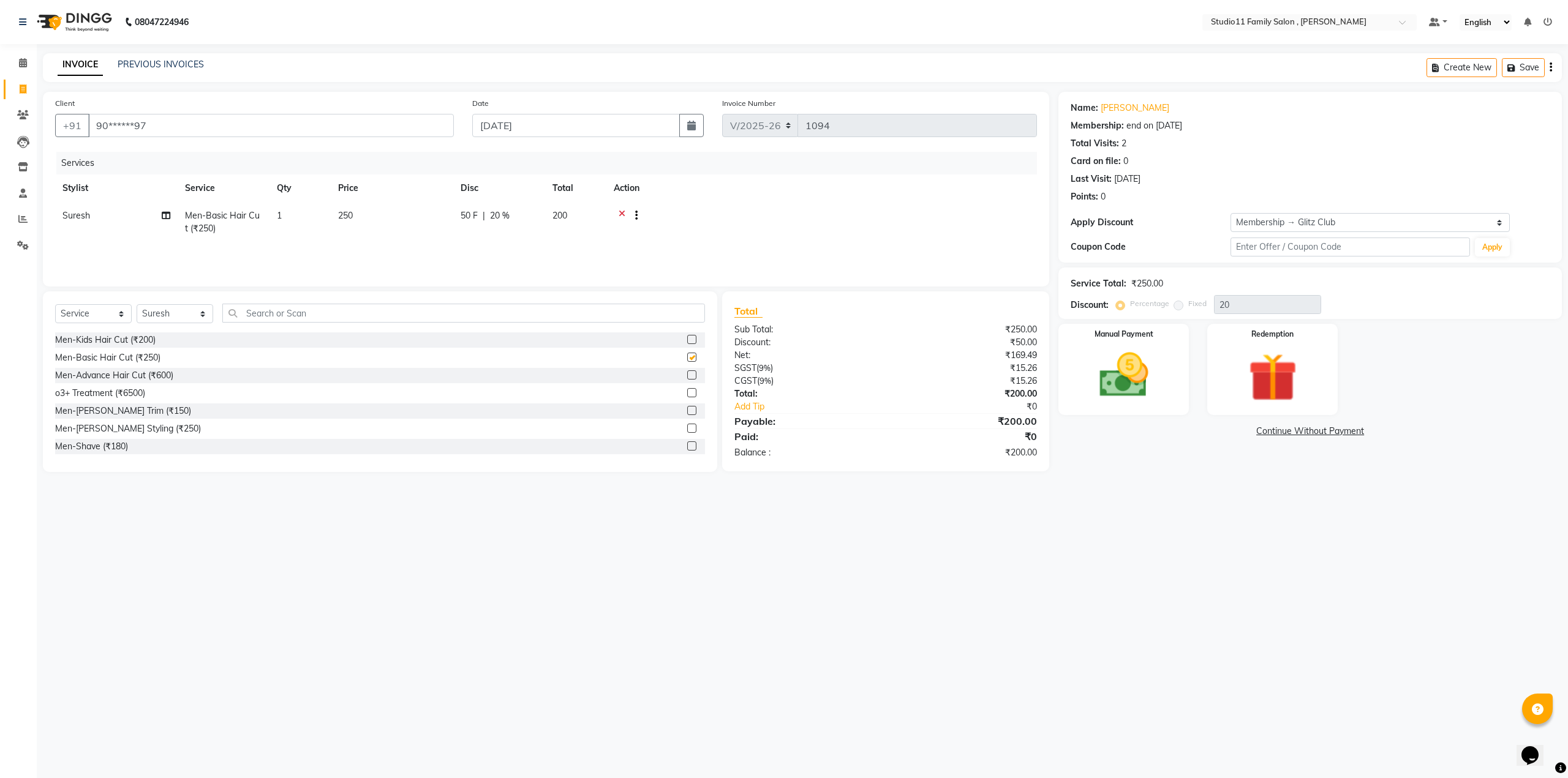
checkbox input "false"
click at [687, 427] on label at bounding box center [692, 428] width 9 height 9
click at [687, 427] on input "checkbox" at bounding box center [691, 428] width 8 height 8
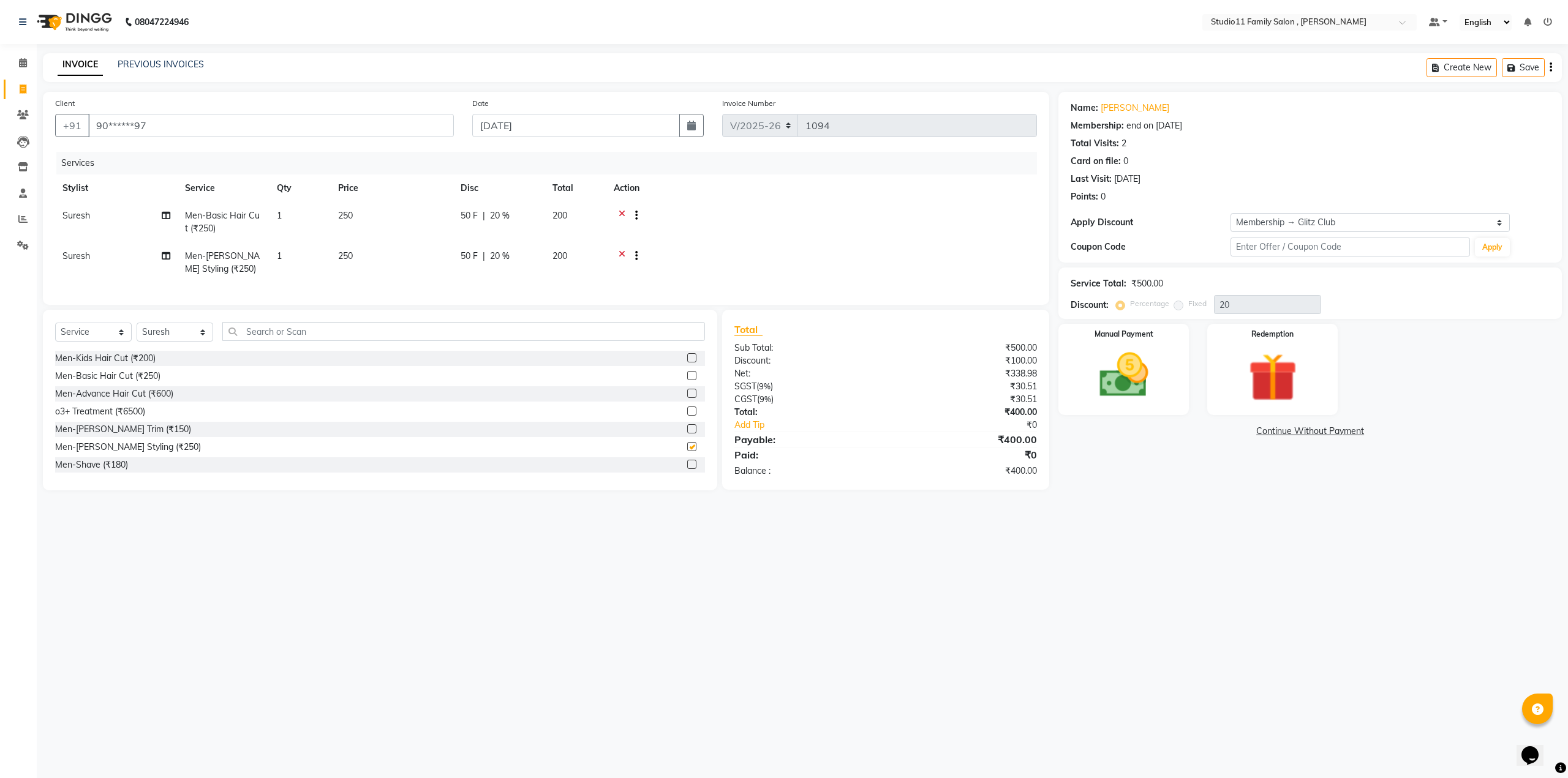
checkbox input "false"
click at [1118, 365] on img at bounding box center [1124, 376] width 83 height 59
click at [1247, 431] on span "Comp" at bounding box center [1247, 431] width 26 height 14
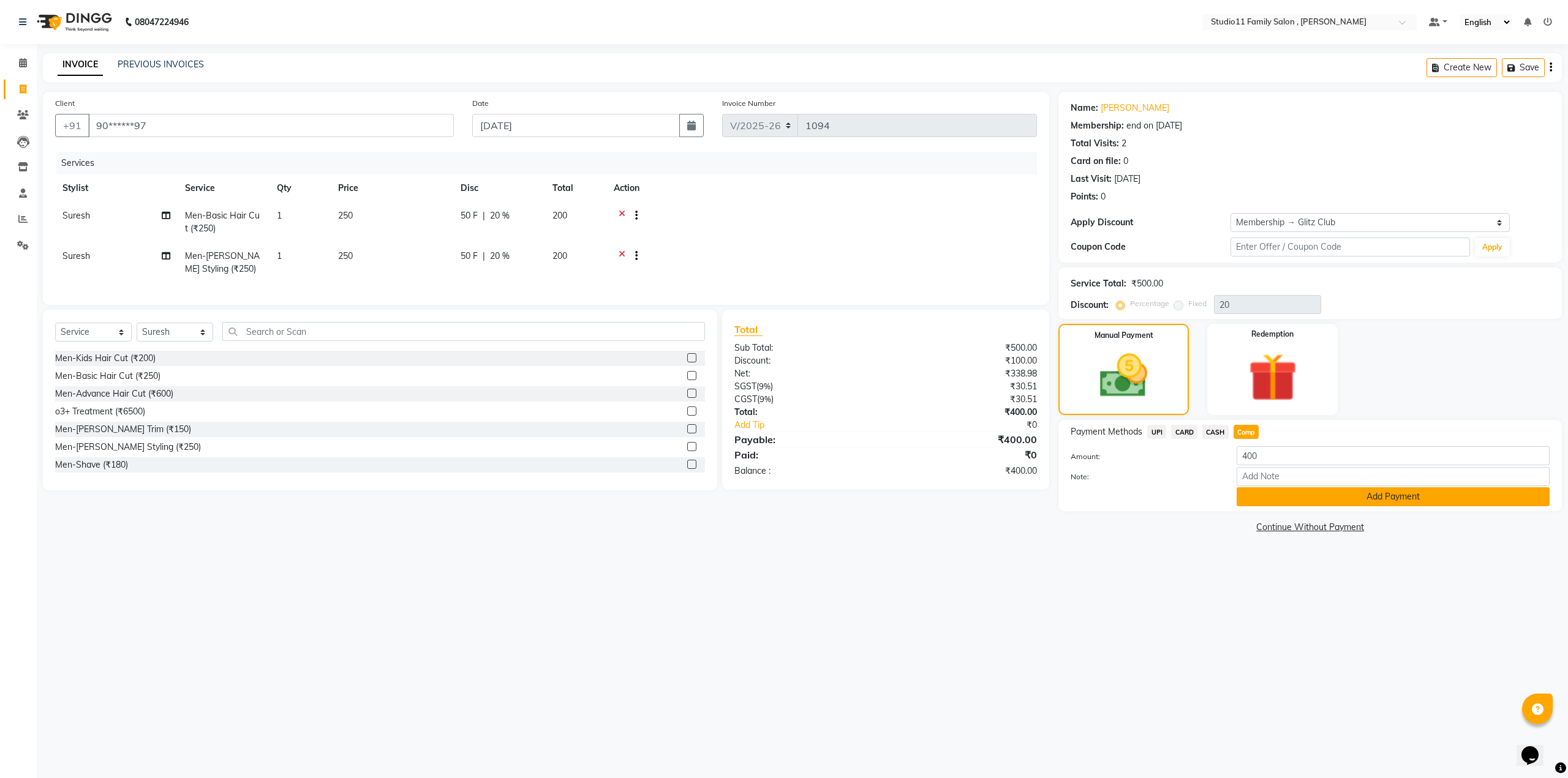
click at [1290, 496] on button "Add Payment" at bounding box center [1394, 496] width 313 height 19
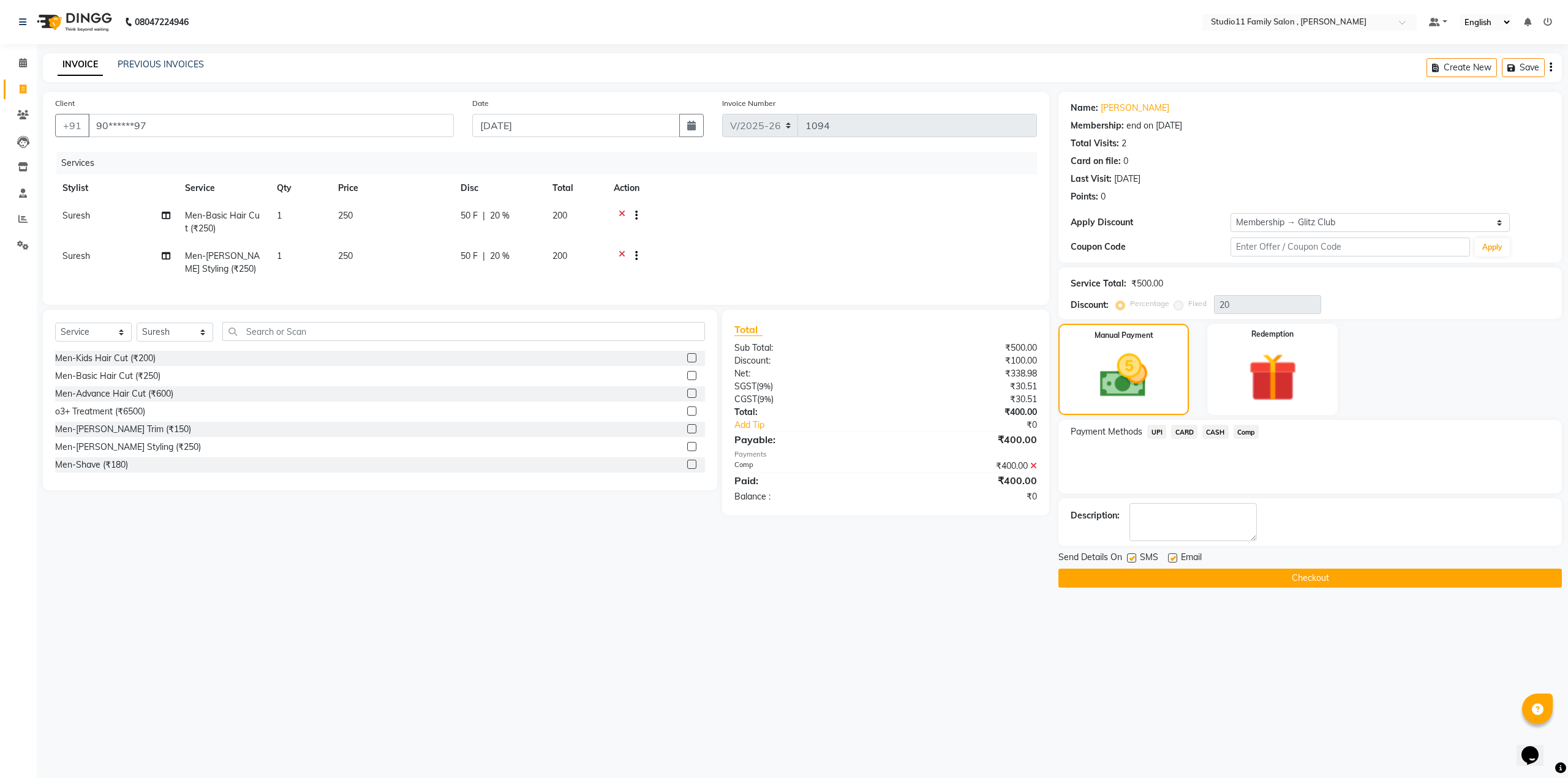
click at [1176, 557] on label at bounding box center [1173, 558] width 9 height 9
click at [1176, 557] on input "checkbox" at bounding box center [1172, 559] width 8 height 8
checkbox input "false"
click at [1133, 559] on label at bounding box center [1132, 558] width 9 height 9
click at [1133, 559] on input "checkbox" at bounding box center [1131, 559] width 8 height 8
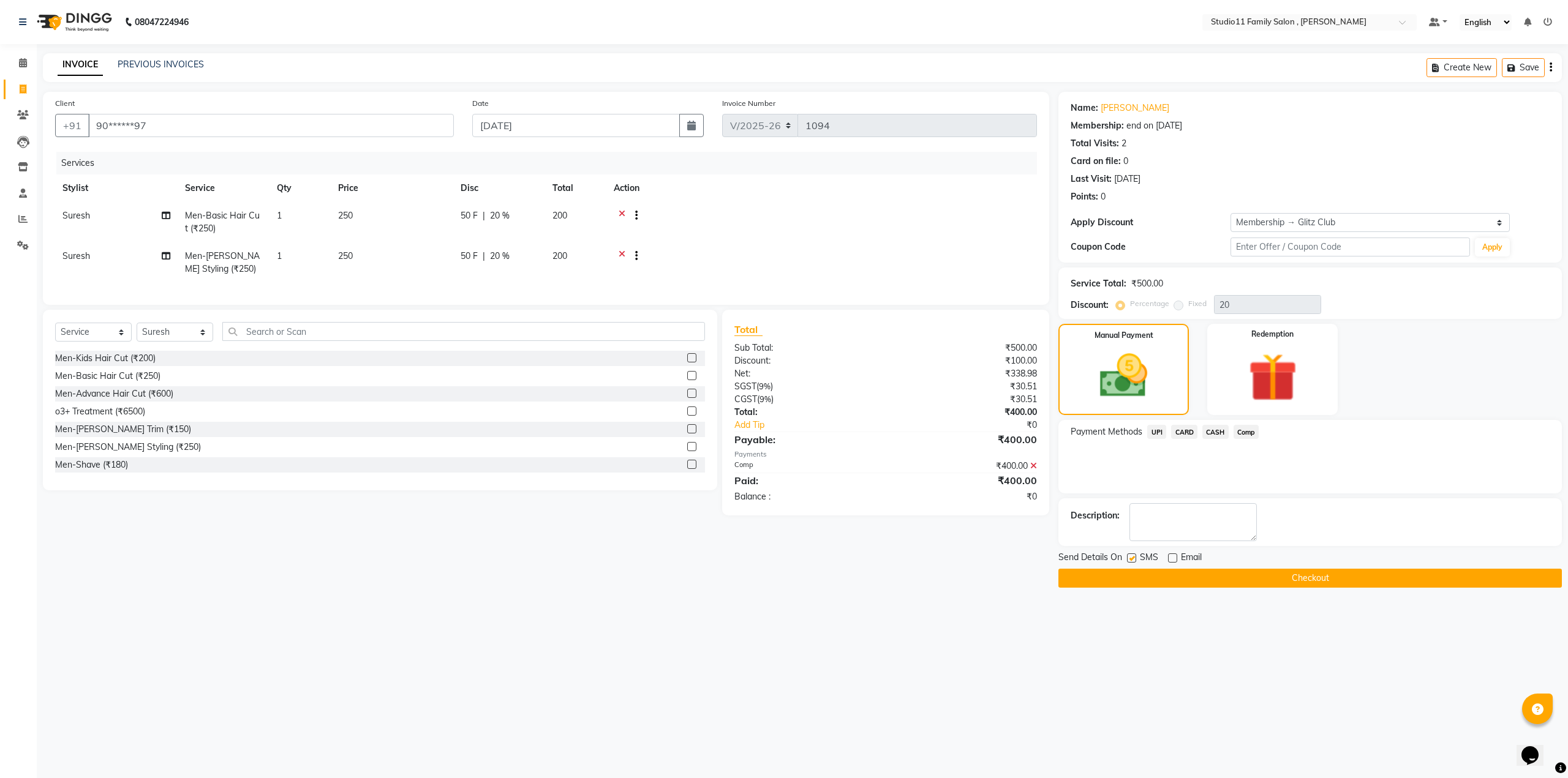
checkbox input "false"
click at [1248, 584] on button "Checkout" at bounding box center [1311, 578] width 504 height 19
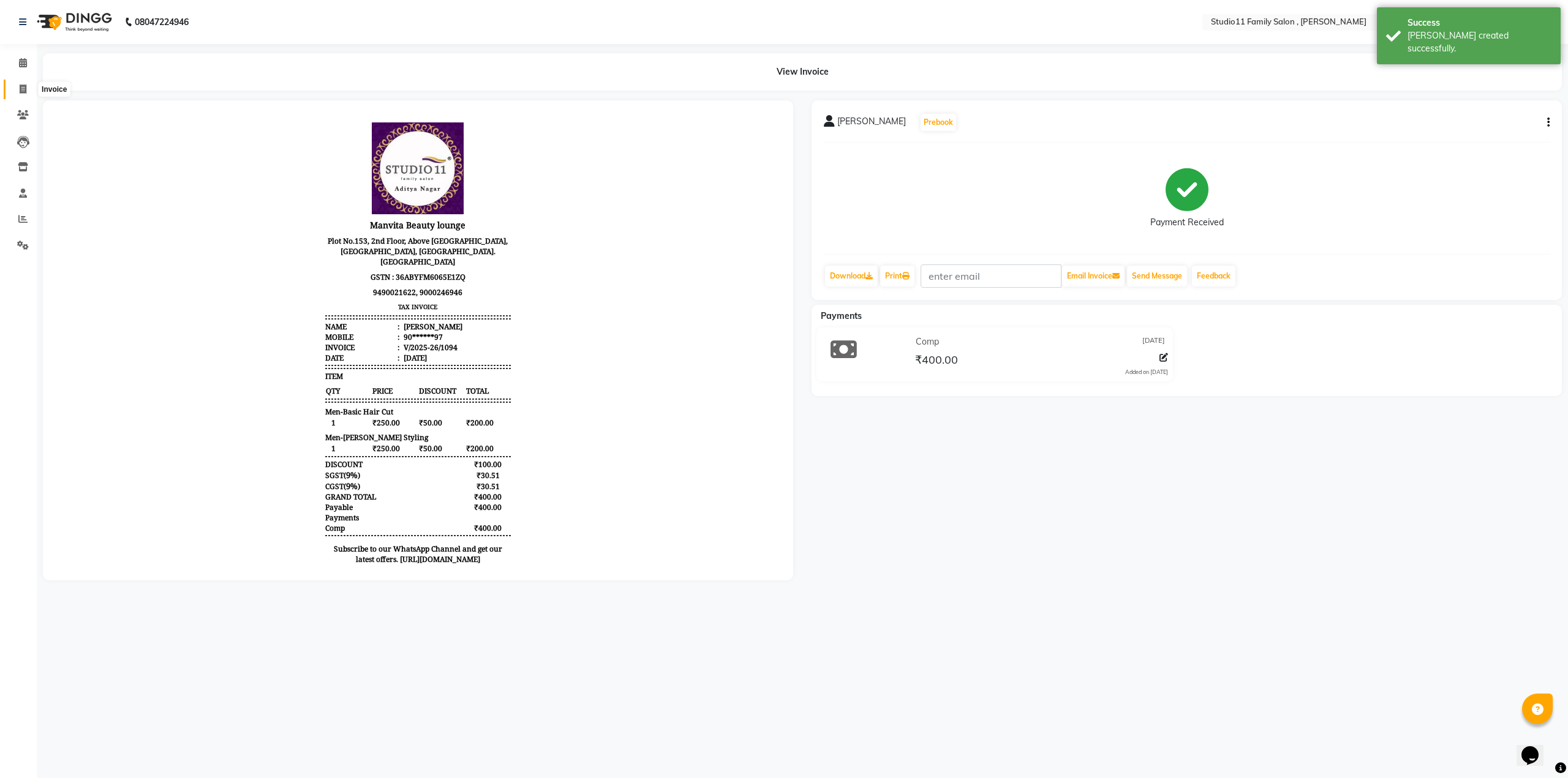
click at [22, 87] on icon at bounding box center [23, 89] width 7 height 9
select select "7303"
select select "service"
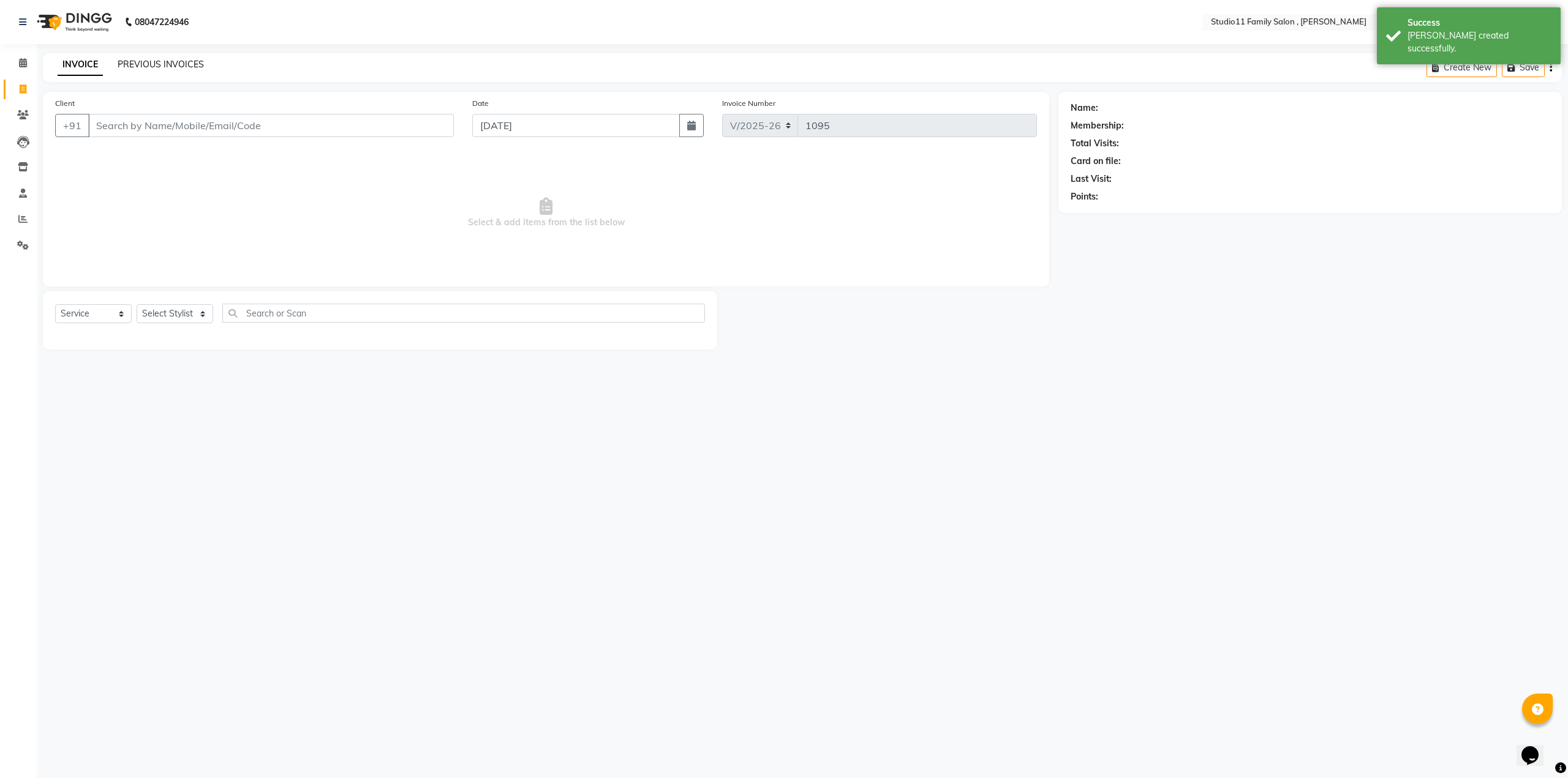
click at [170, 68] on link "PREVIOUS INVOICES" at bounding box center [160, 64] width 86 height 11
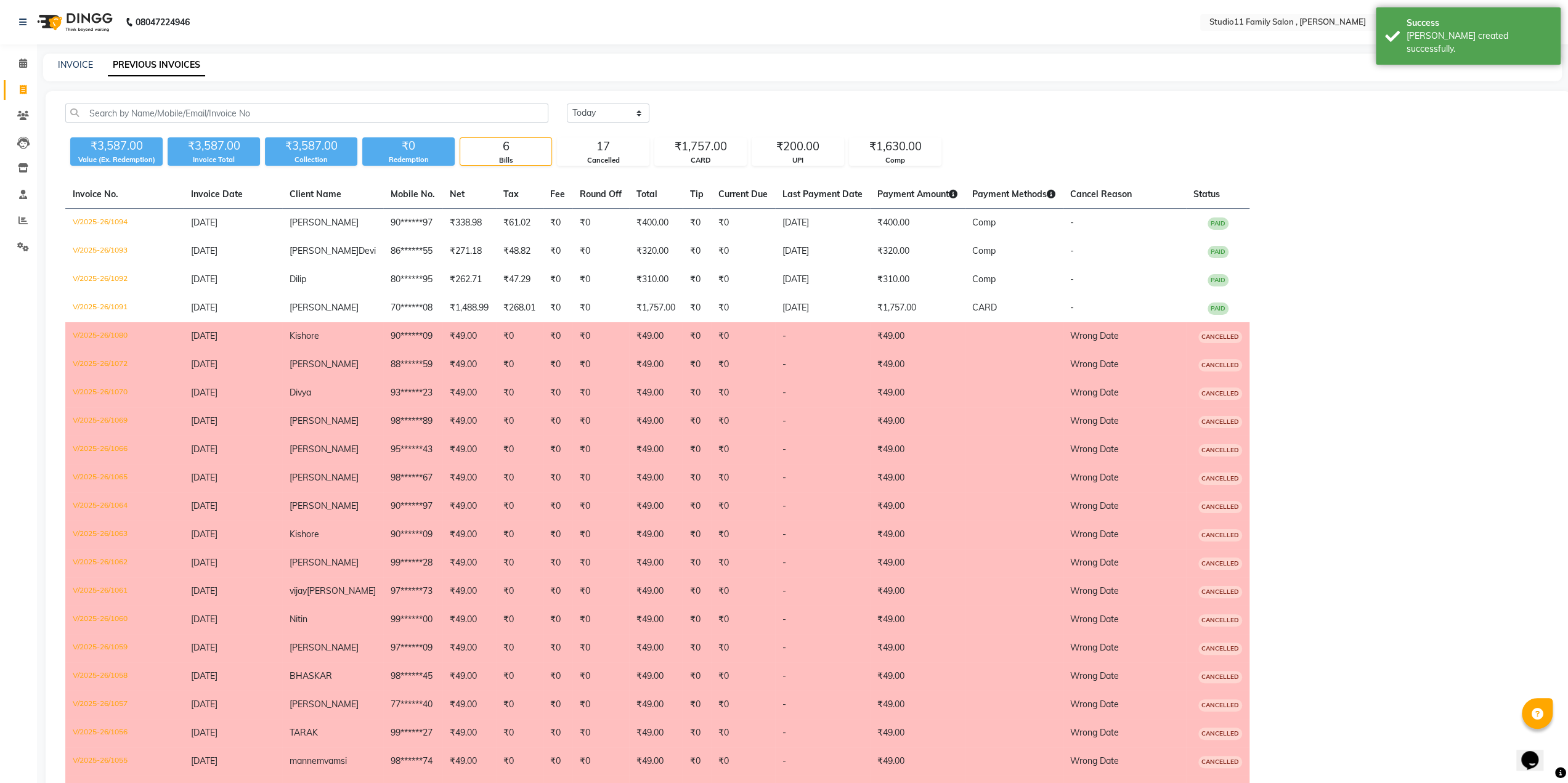
click at [1417, 252] on table "Invoice No. Invoice Date Client Name Mobile No. Net Tax Fee Round Off Total Tip…" at bounding box center [808, 520] width 1486 height 680
click at [21, 118] on icon at bounding box center [23, 116] width 11 height 9
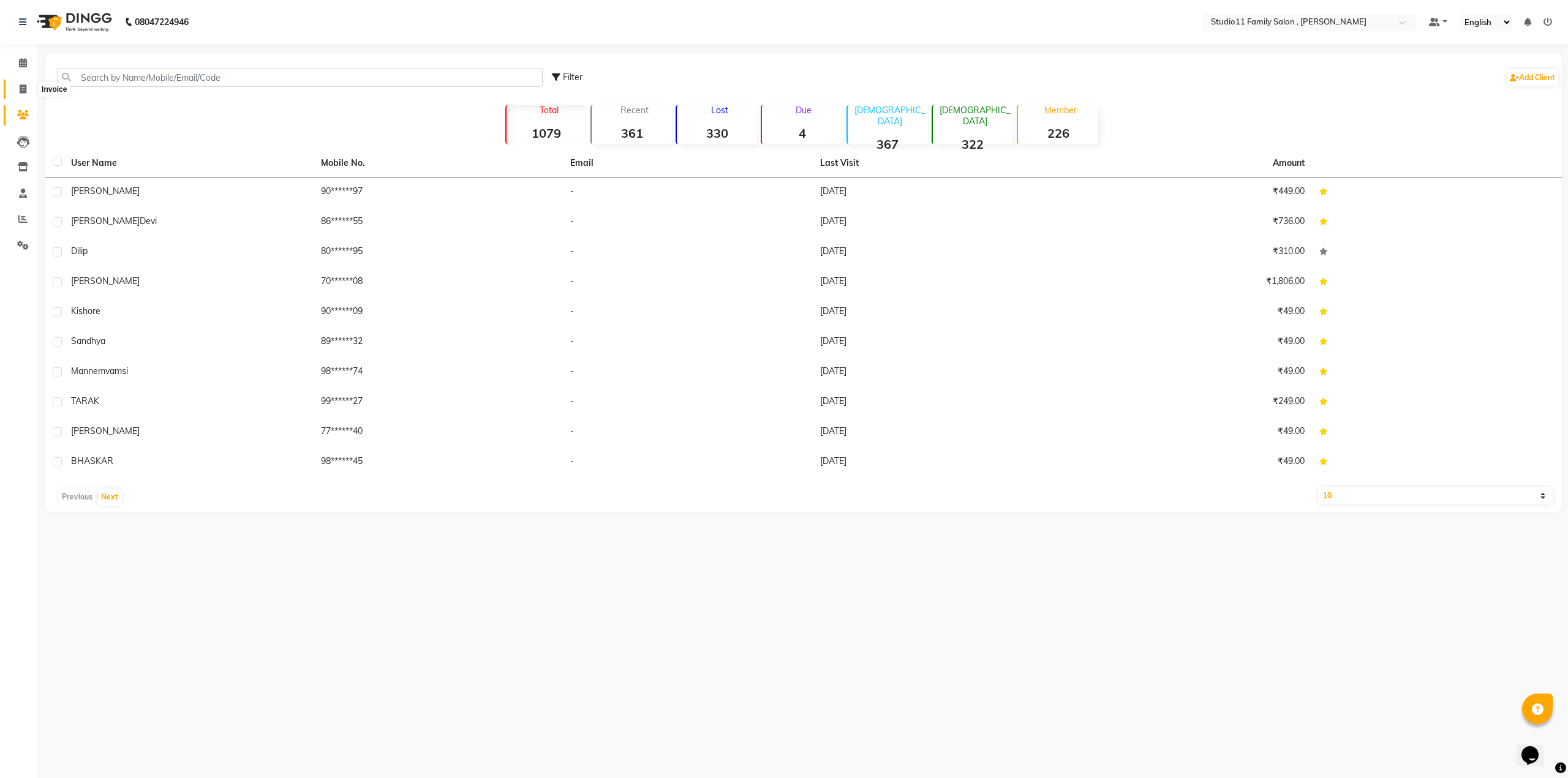
click at [18, 87] on span at bounding box center [23, 89] width 22 height 14
select select "7303"
select select "service"
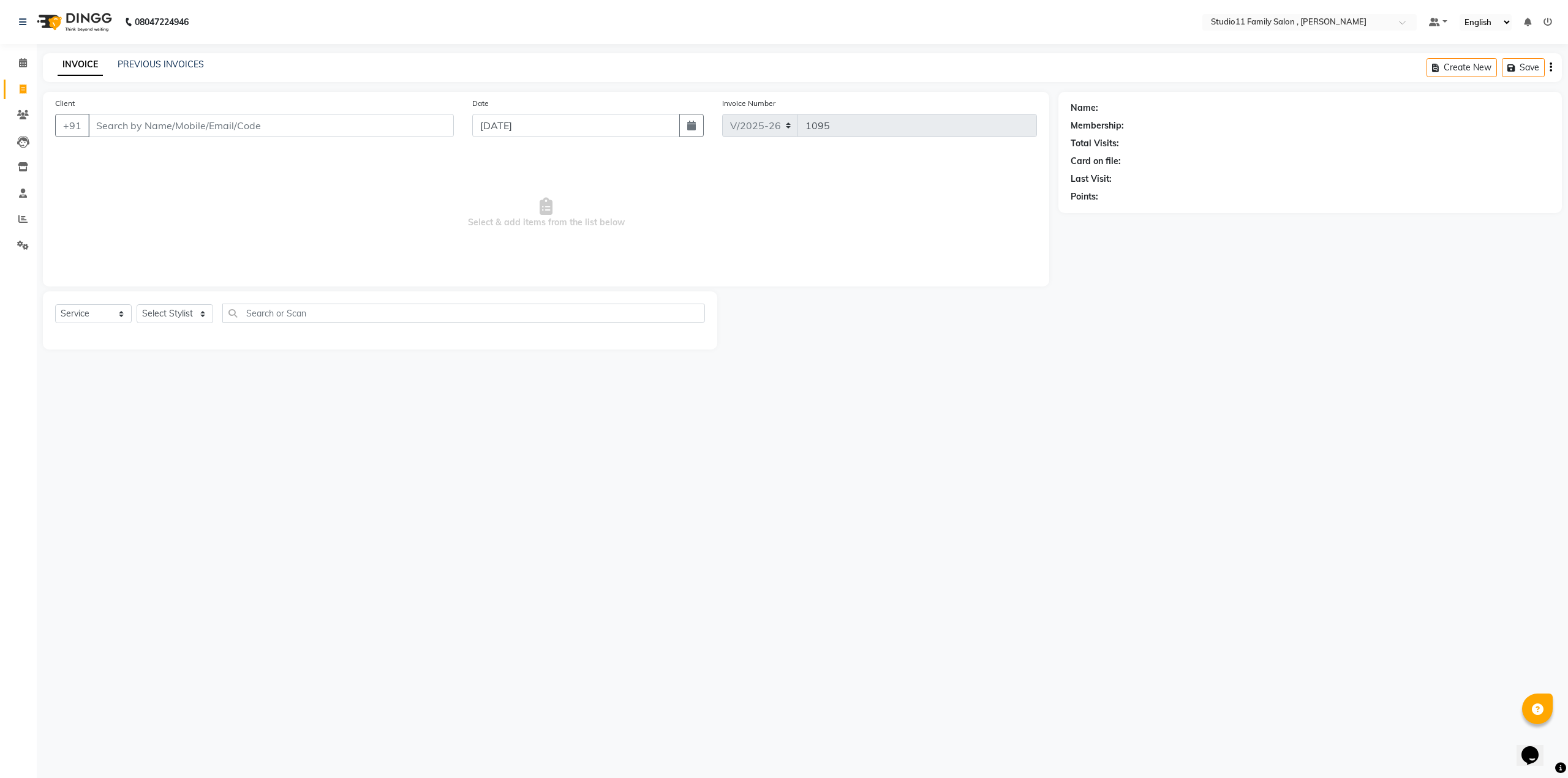
click at [151, 124] on input "Client" at bounding box center [271, 126] width 365 height 23
